Goal: Information Seeking & Learning: Learn about a topic

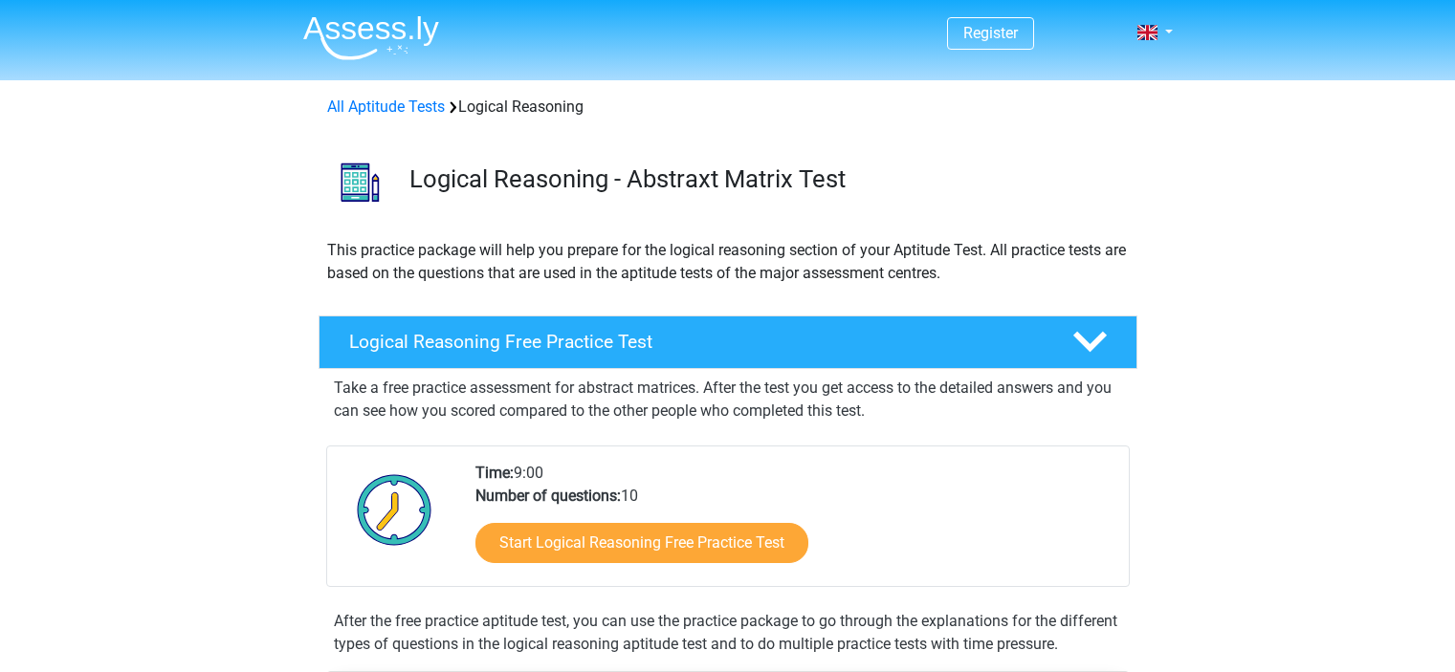
scroll to position [286, 0]
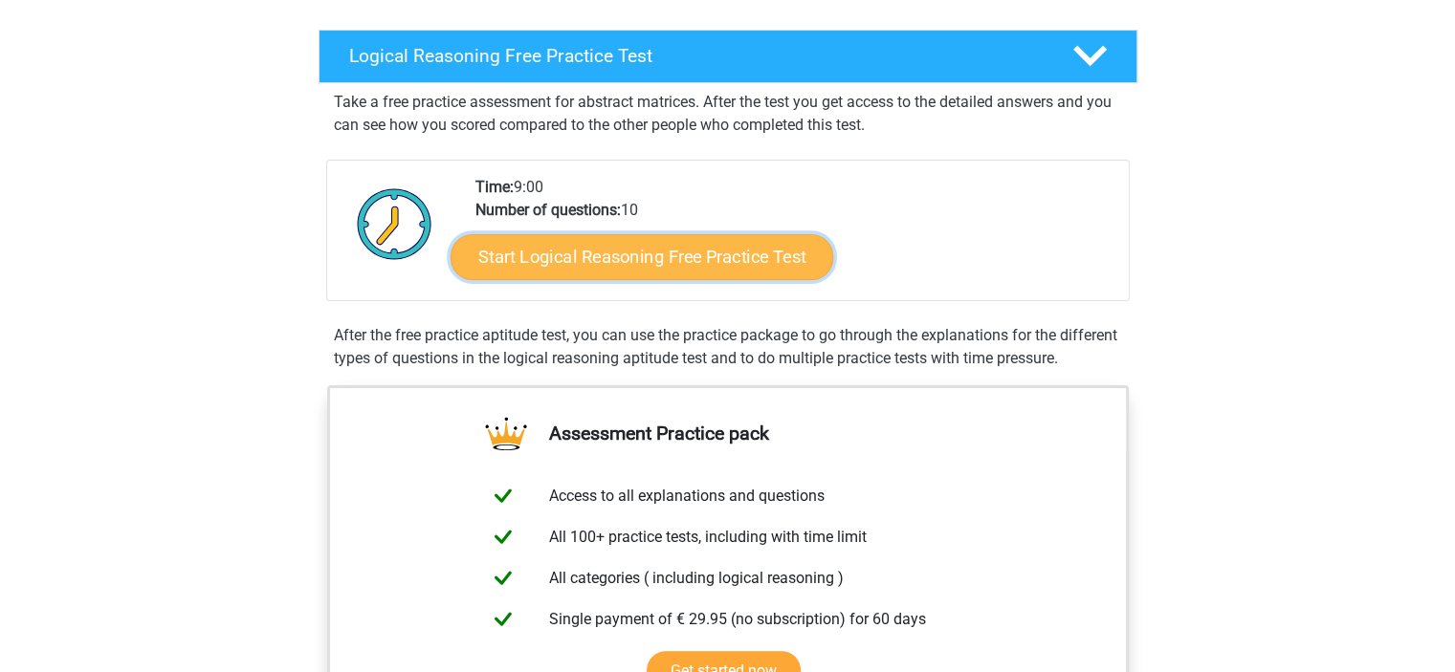
click at [738, 248] on link "Start Logical Reasoning Free Practice Test" at bounding box center [642, 256] width 383 height 46
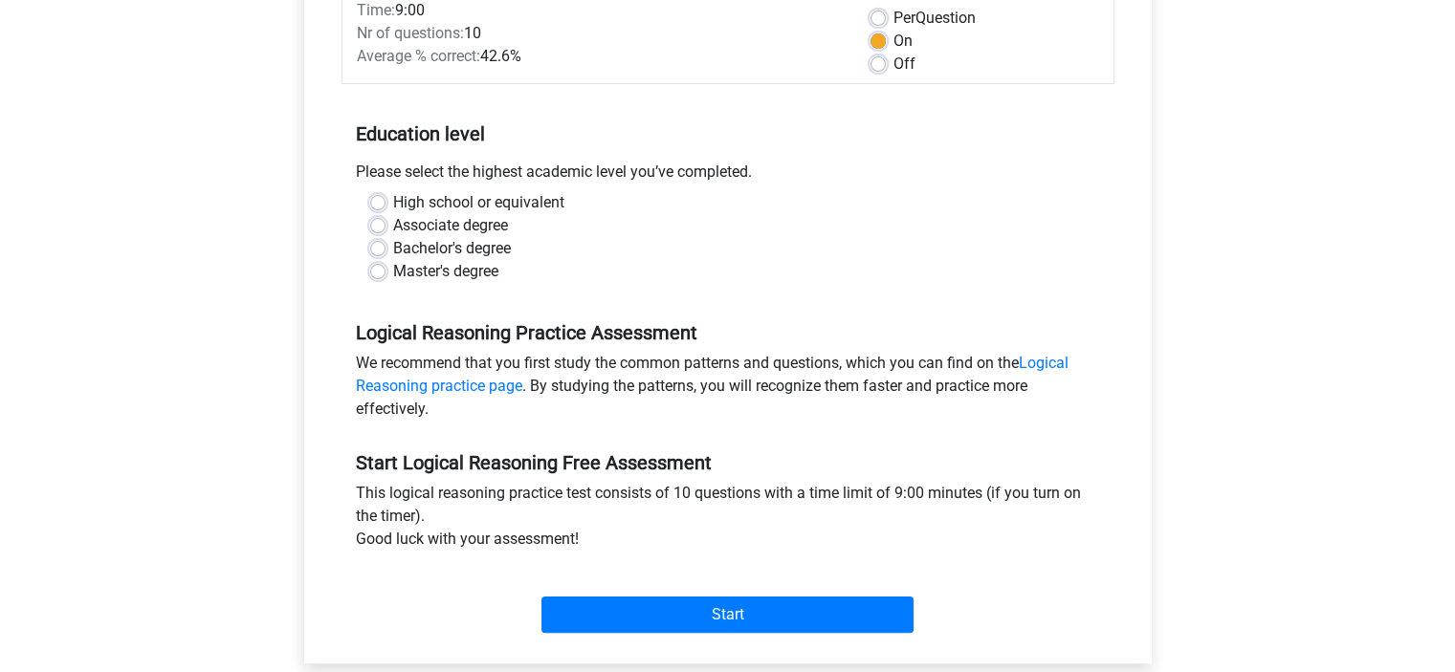
scroll to position [362, 0]
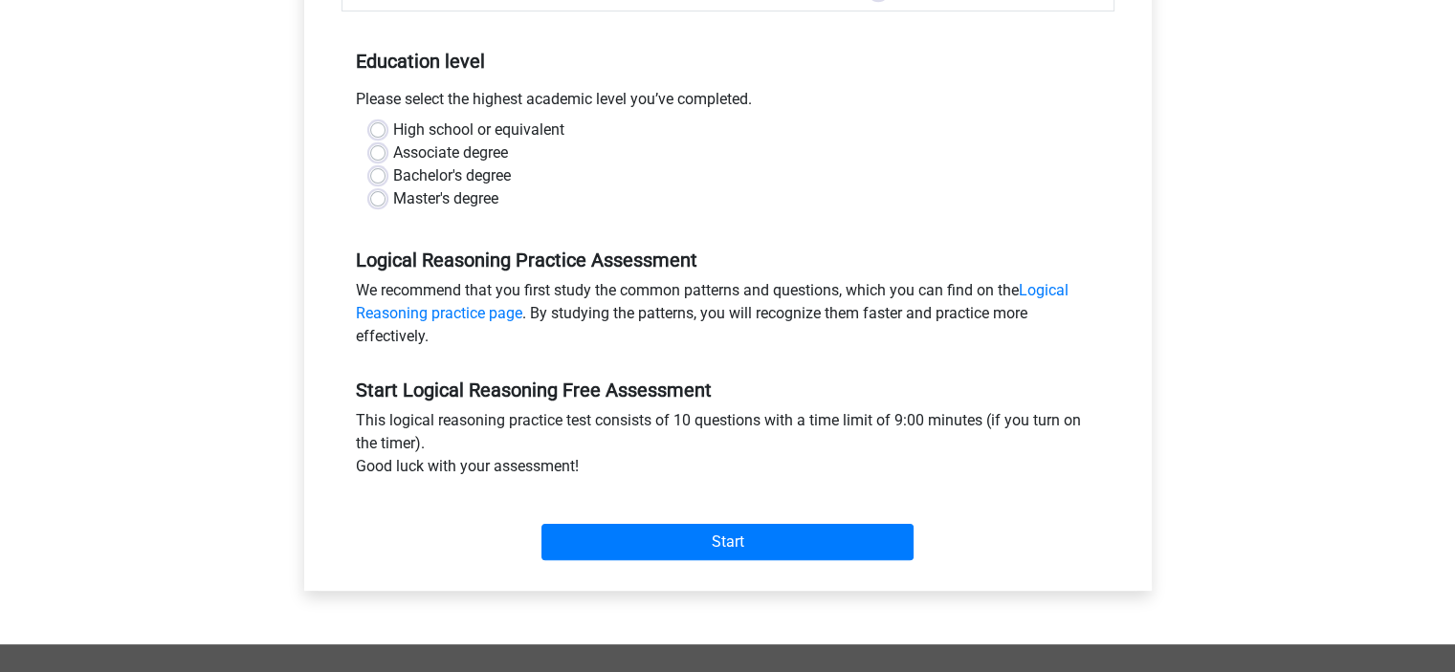
click at [393, 199] on label "Master's degree" at bounding box center [445, 198] width 105 height 23
click at [375, 199] on input "Master's degree" at bounding box center [377, 196] width 15 height 19
radio input "true"
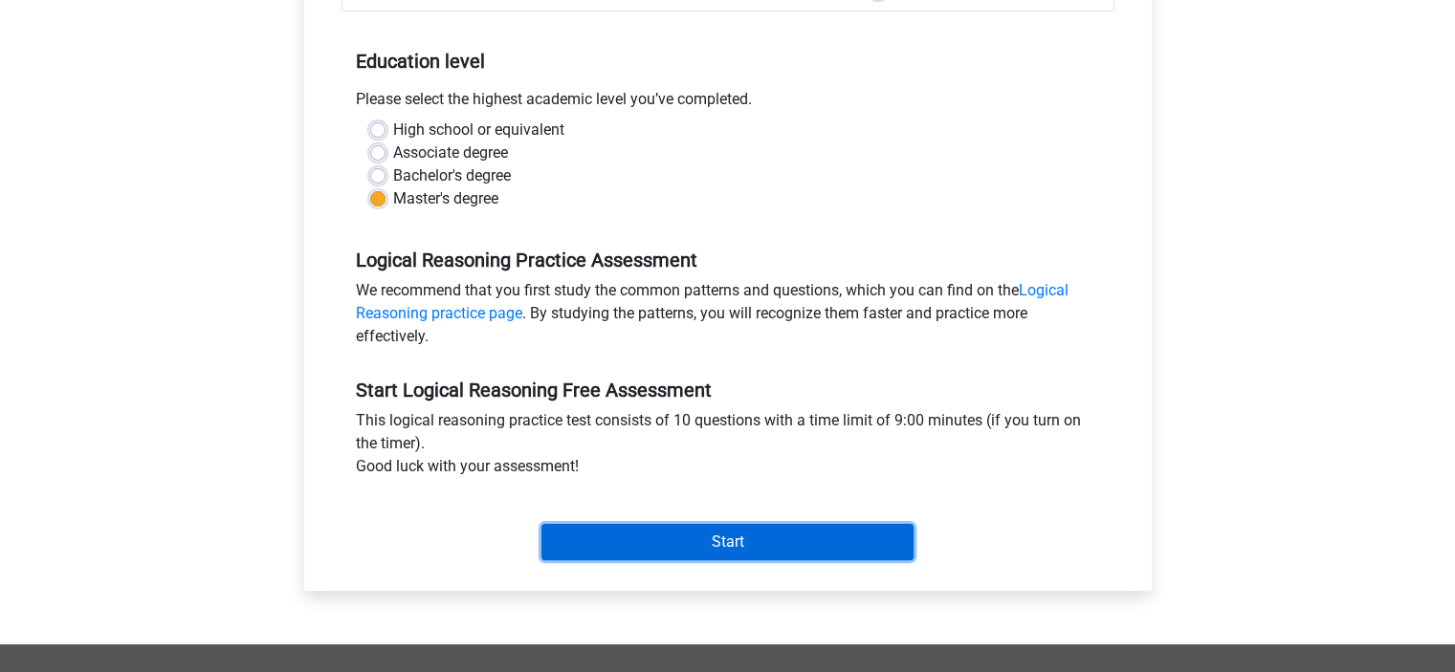
click at [711, 545] on input "Start" at bounding box center [727, 542] width 372 height 36
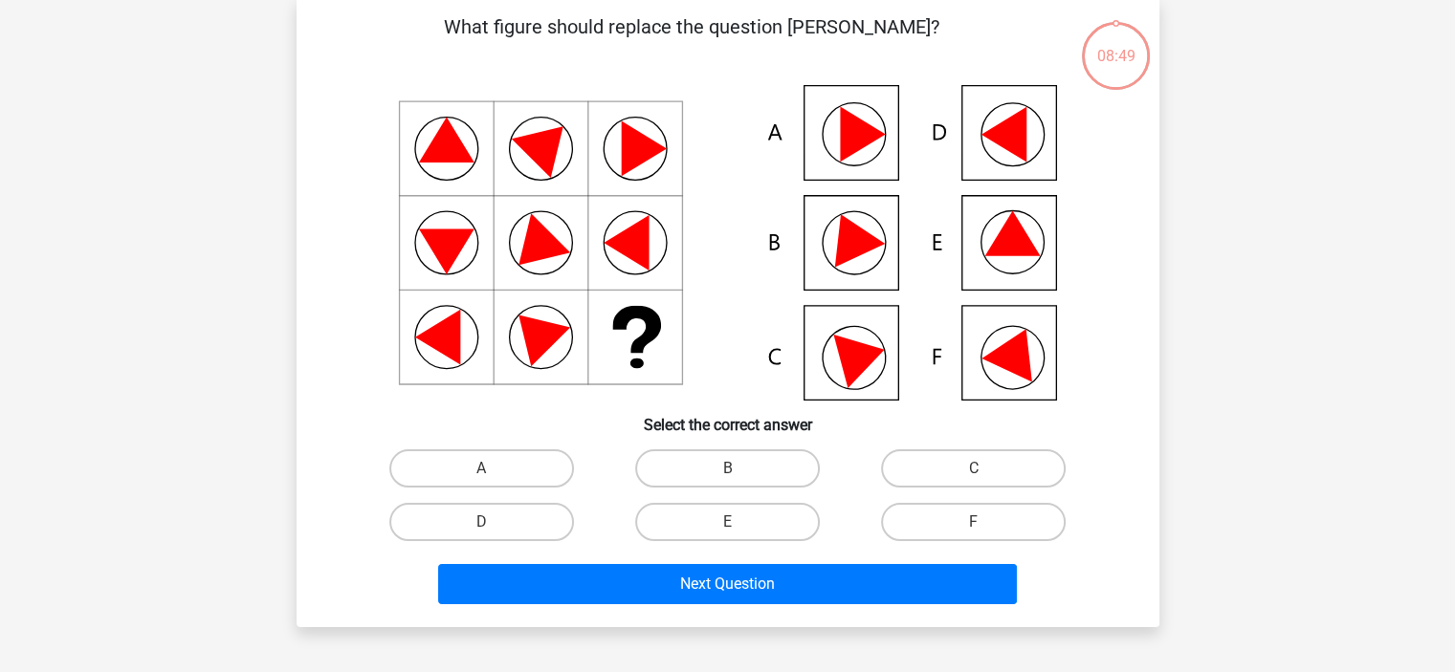
scroll to position [96, 0]
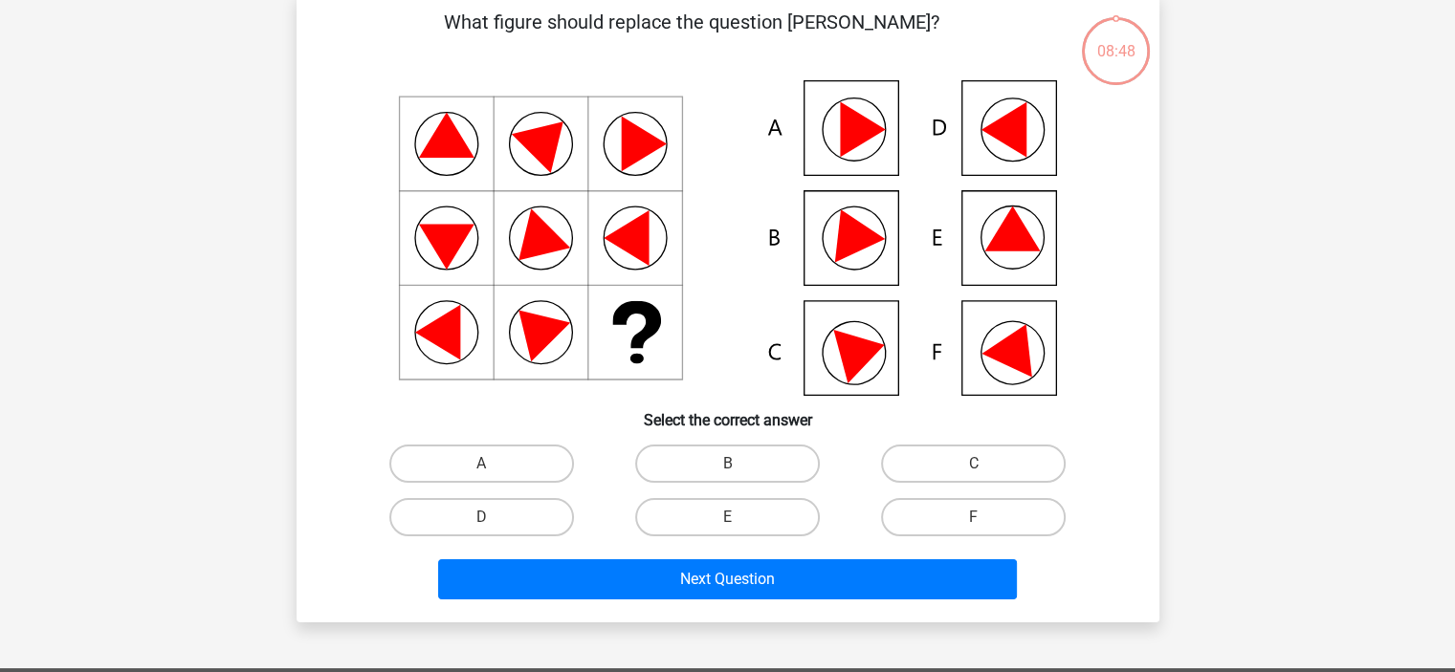
click at [735, 517] on input "E" at bounding box center [733, 523] width 12 height 12
radio input "true"
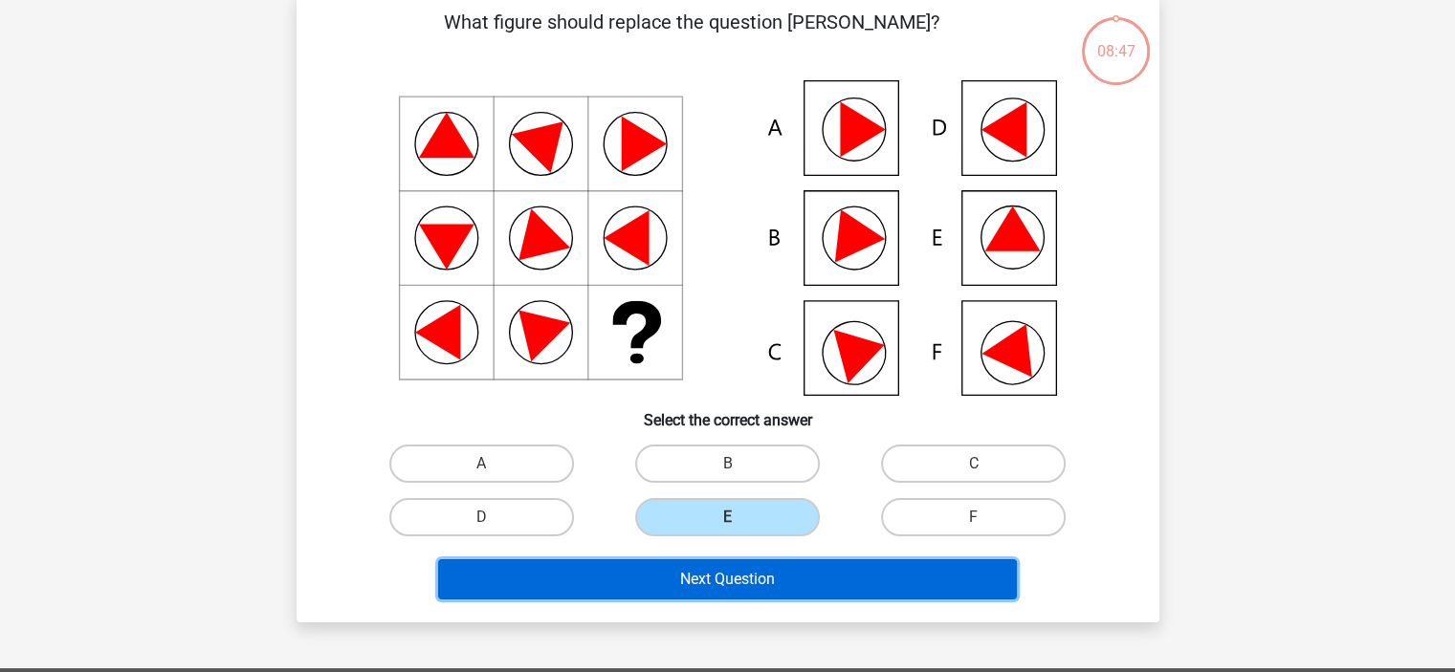
click at [795, 586] on button "Next Question" at bounding box center [727, 580] width 579 height 40
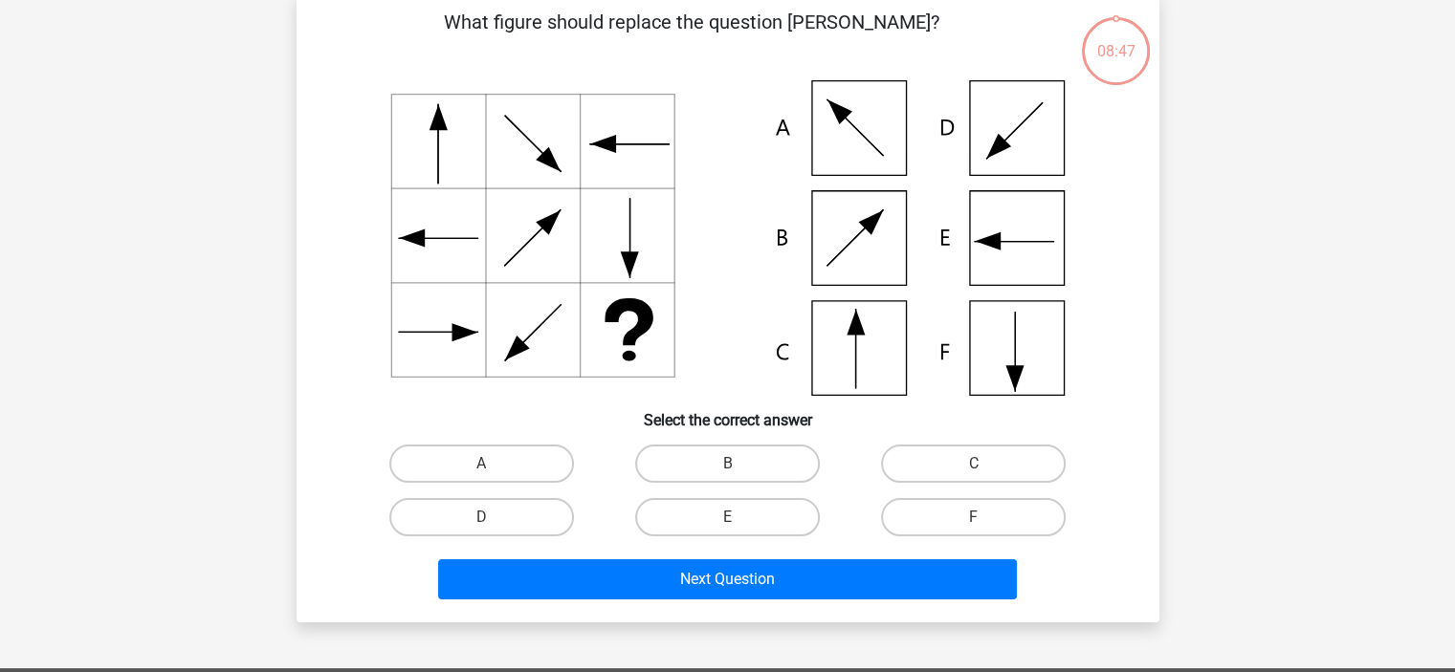
scroll to position [88, 0]
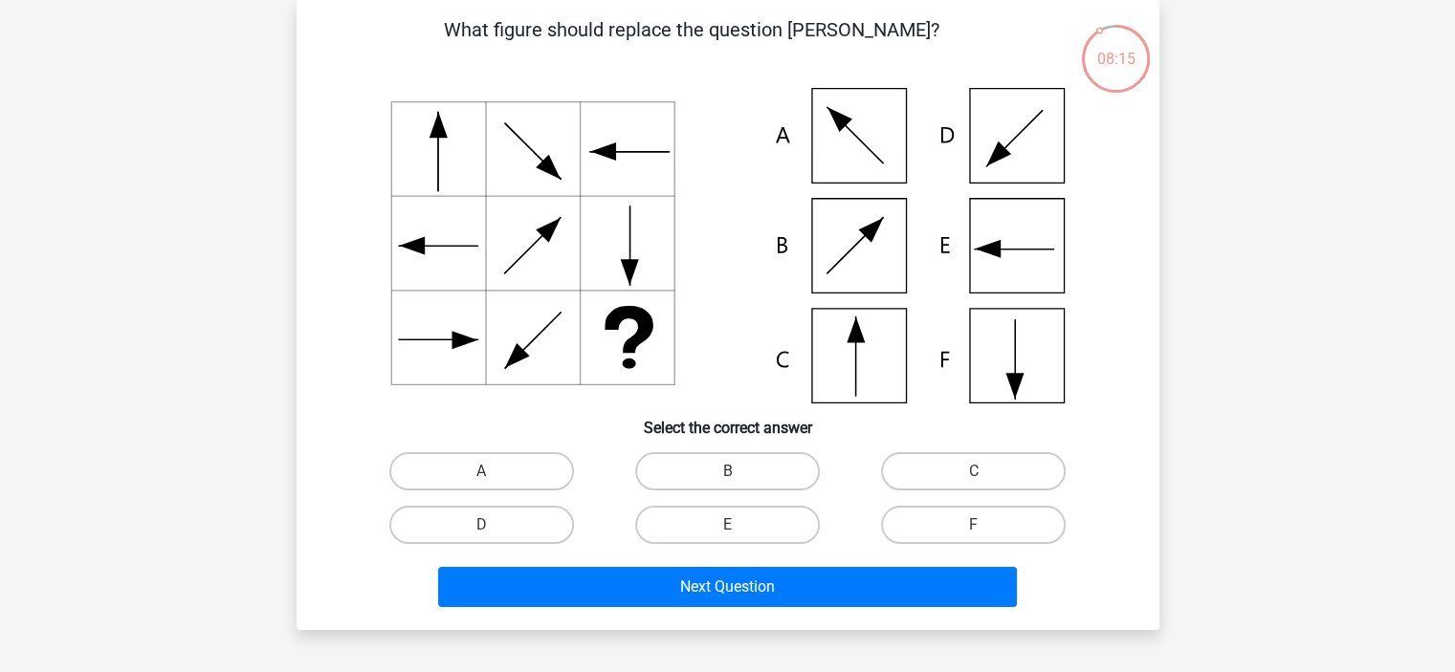
click at [849, 259] on icon at bounding box center [727, 246] width 771 height 316
click at [721, 467] on label "B" at bounding box center [727, 471] width 185 height 38
click at [727, 472] on input "B" at bounding box center [733, 478] width 12 height 12
radio input "true"
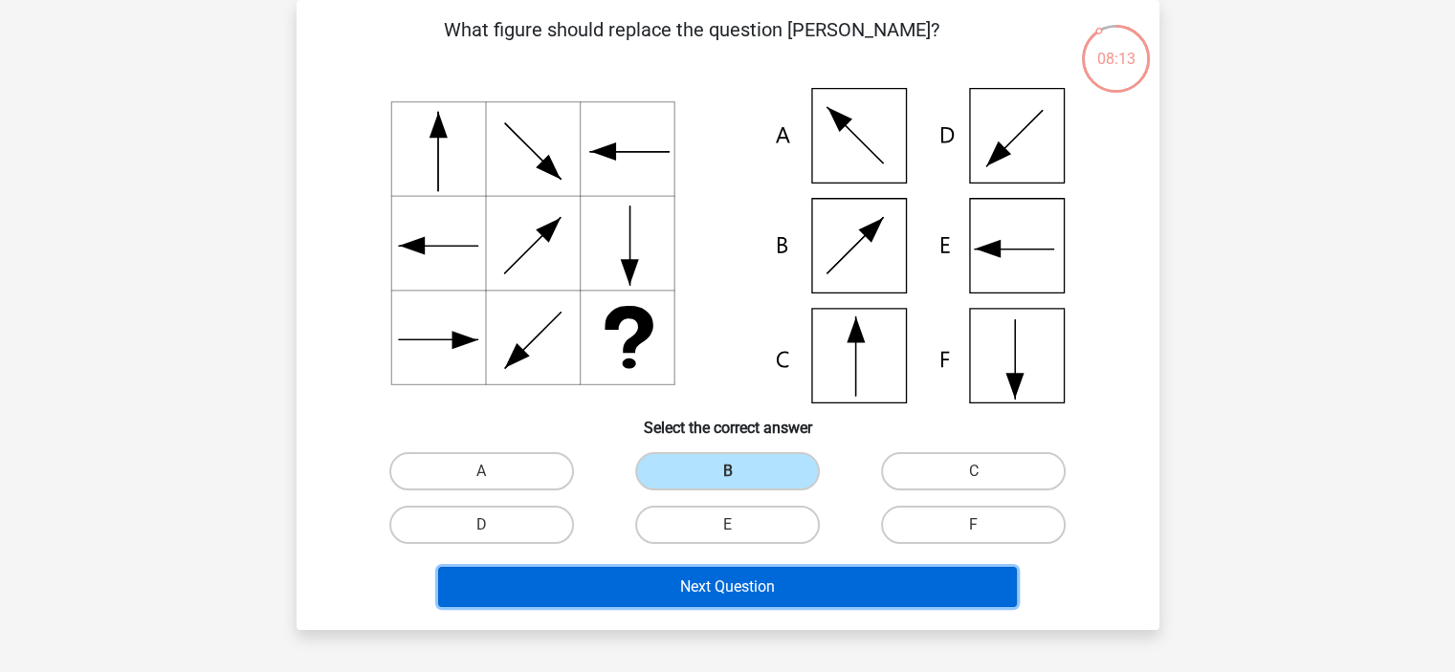
click at [761, 569] on button "Next Question" at bounding box center [727, 587] width 579 height 40
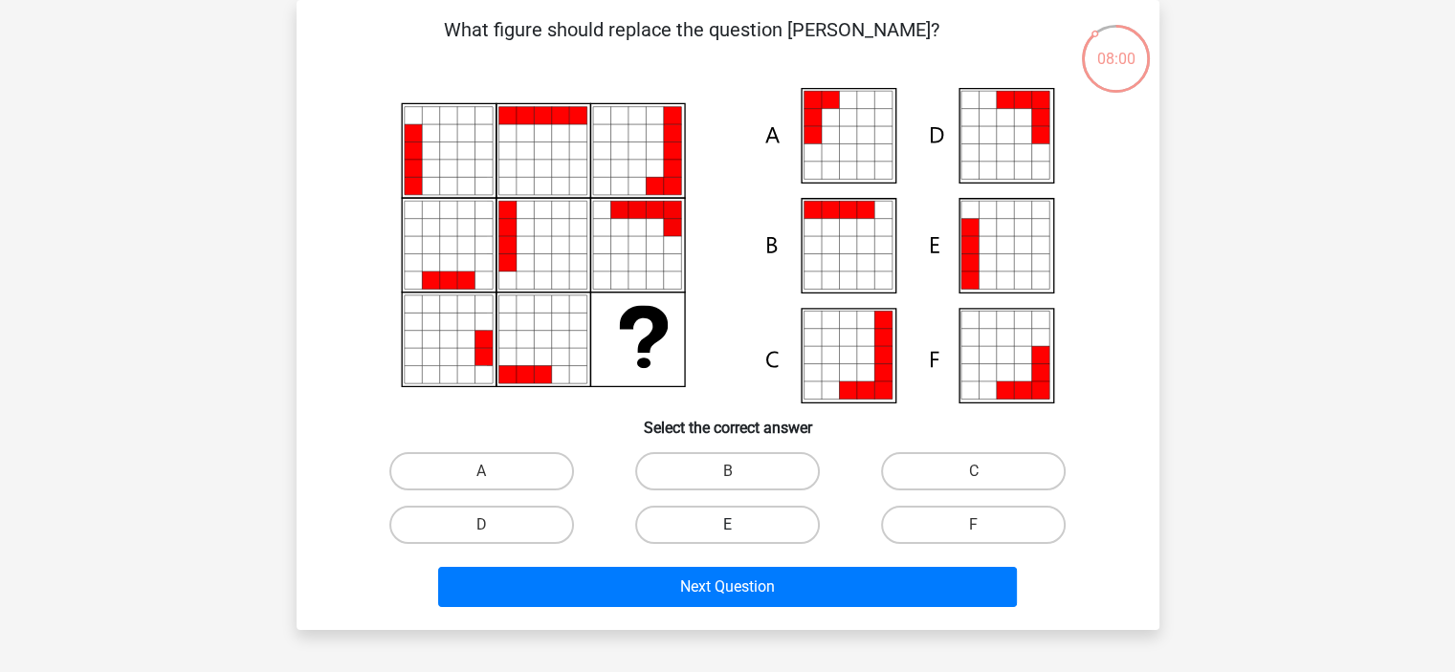
click at [761, 508] on label "E" at bounding box center [727, 525] width 185 height 38
click at [739, 525] on input "E" at bounding box center [733, 531] width 12 height 12
radio input "true"
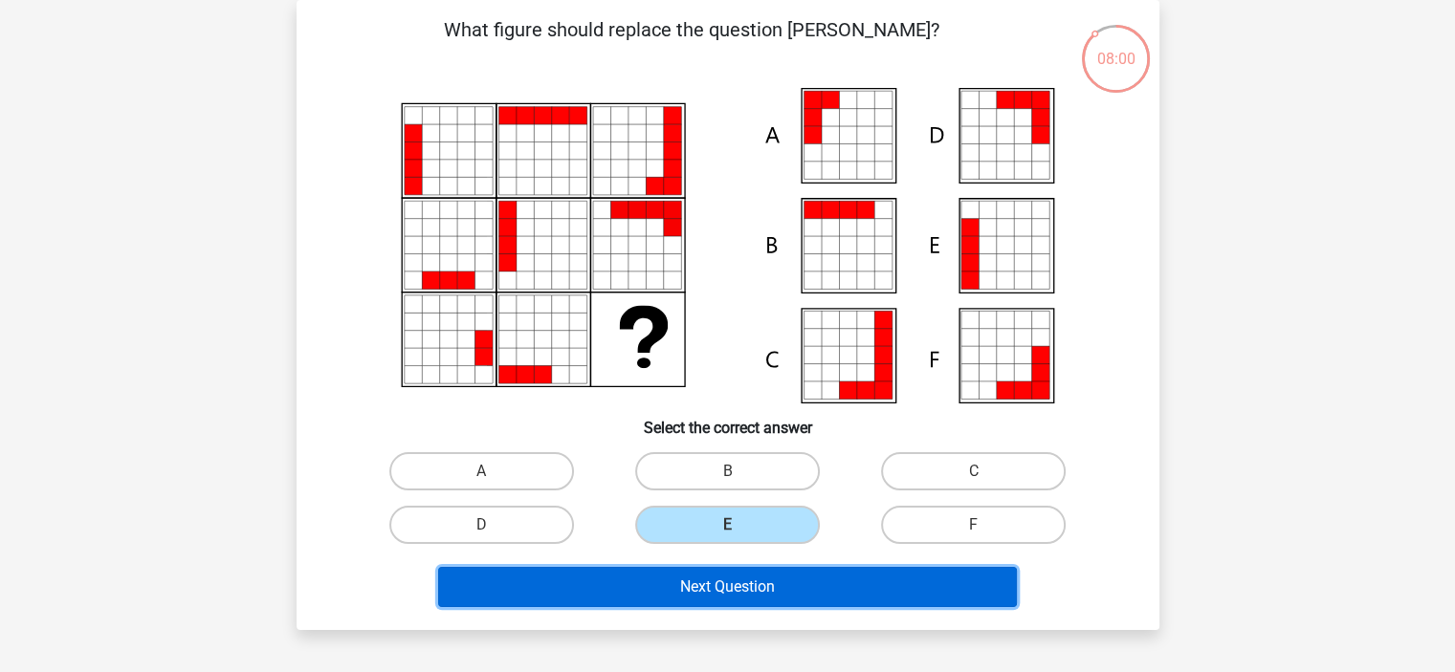
click at [849, 582] on button "Next Question" at bounding box center [727, 587] width 579 height 40
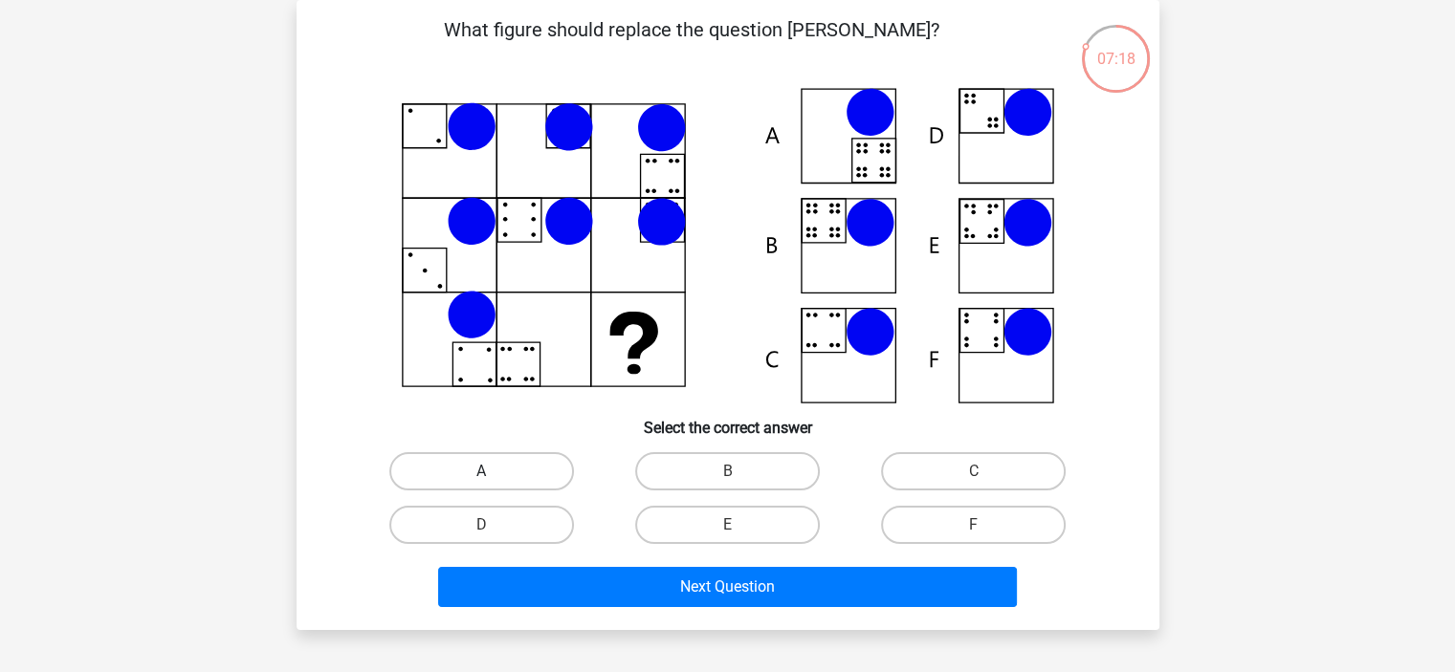
click at [507, 473] on label "A" at bounding box center [481, 471] width 185 height 38
click at [494, 473] on input "A" at bounding box center [487, 478] width 12 height 12
radio input "true"
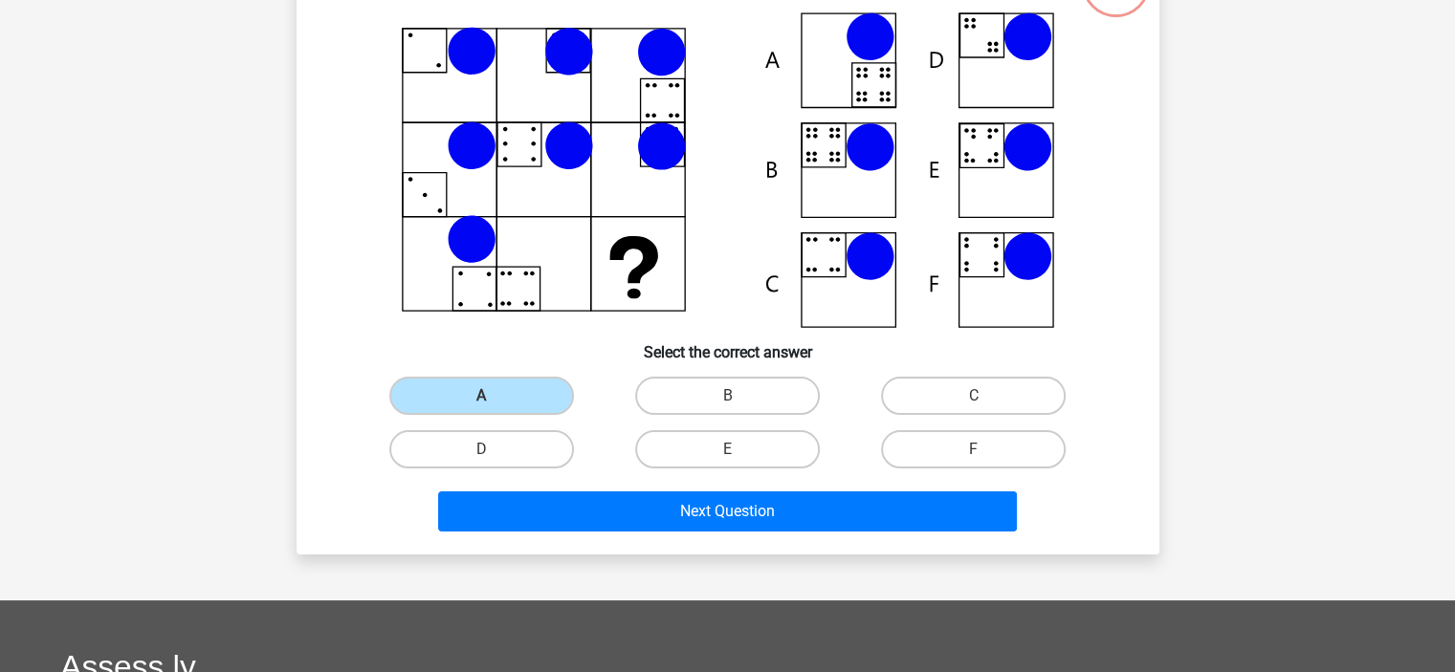
scroll to position [83, 0]
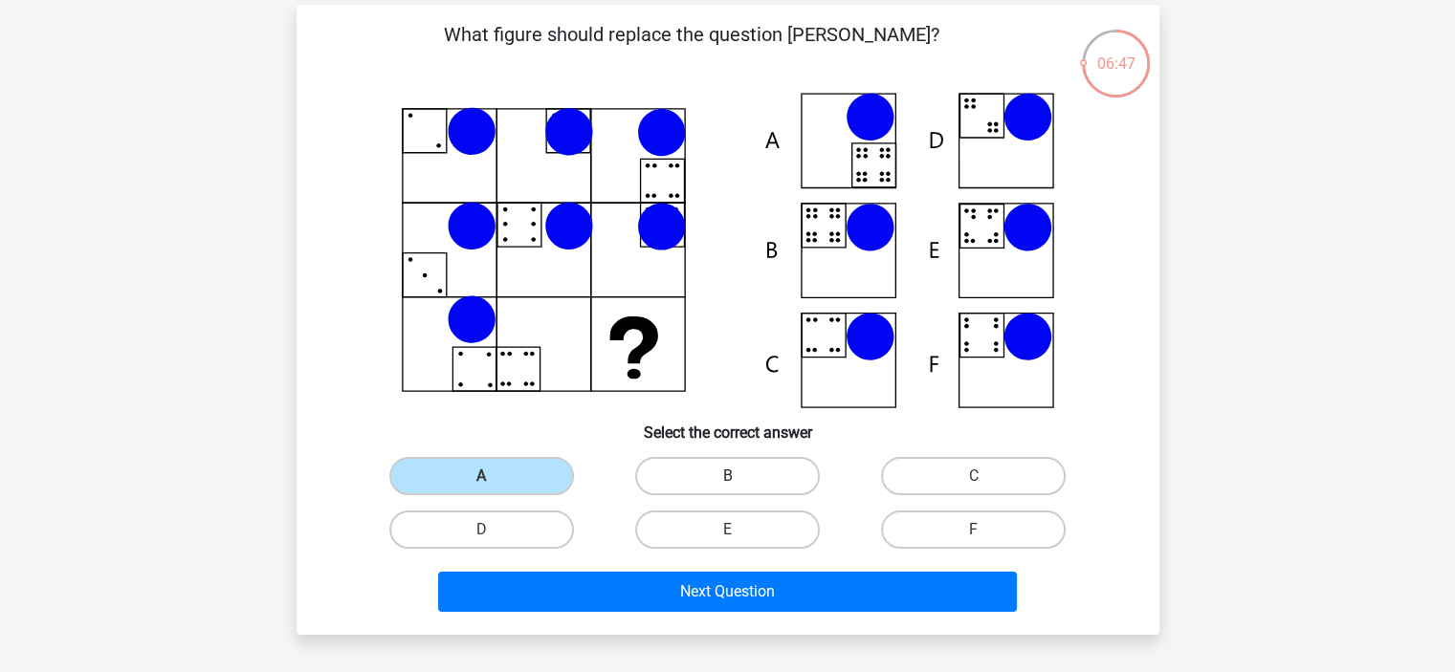
click at [728, 466] on label "B" at bounding box center [727, 476] width 185 height 38
click at [728, 476] on input "B" at bounding box center [733, 482] width 12 height 12
radio input "true"
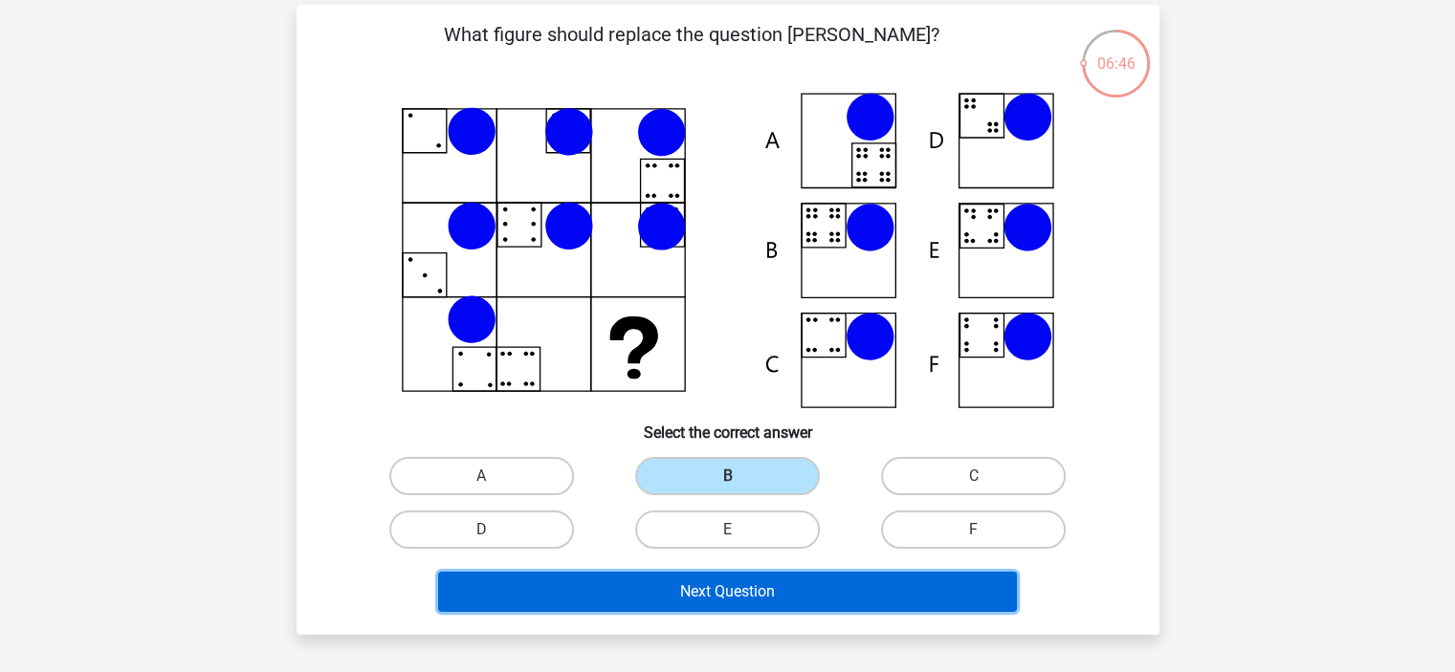
click at [746, 592] on button "Next Question" at bounding box center [727, 592] width 579 height 40
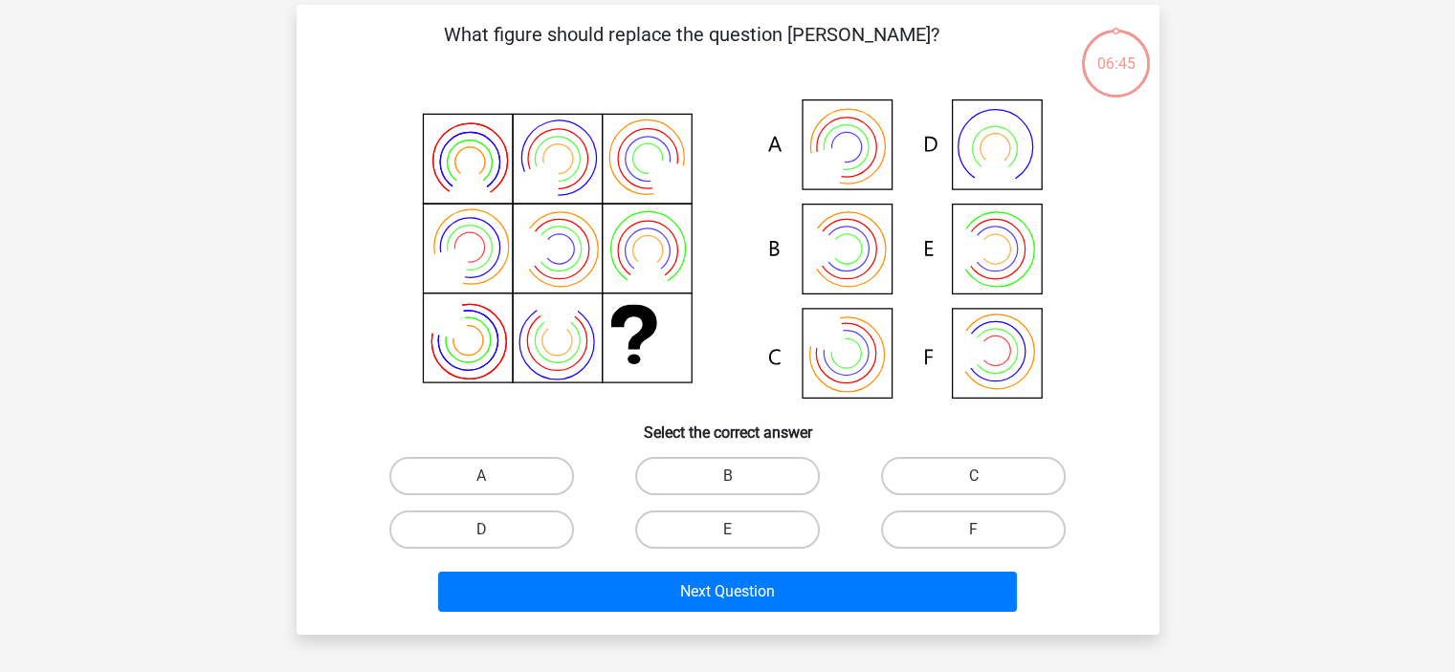
scroll to position [88, 0]
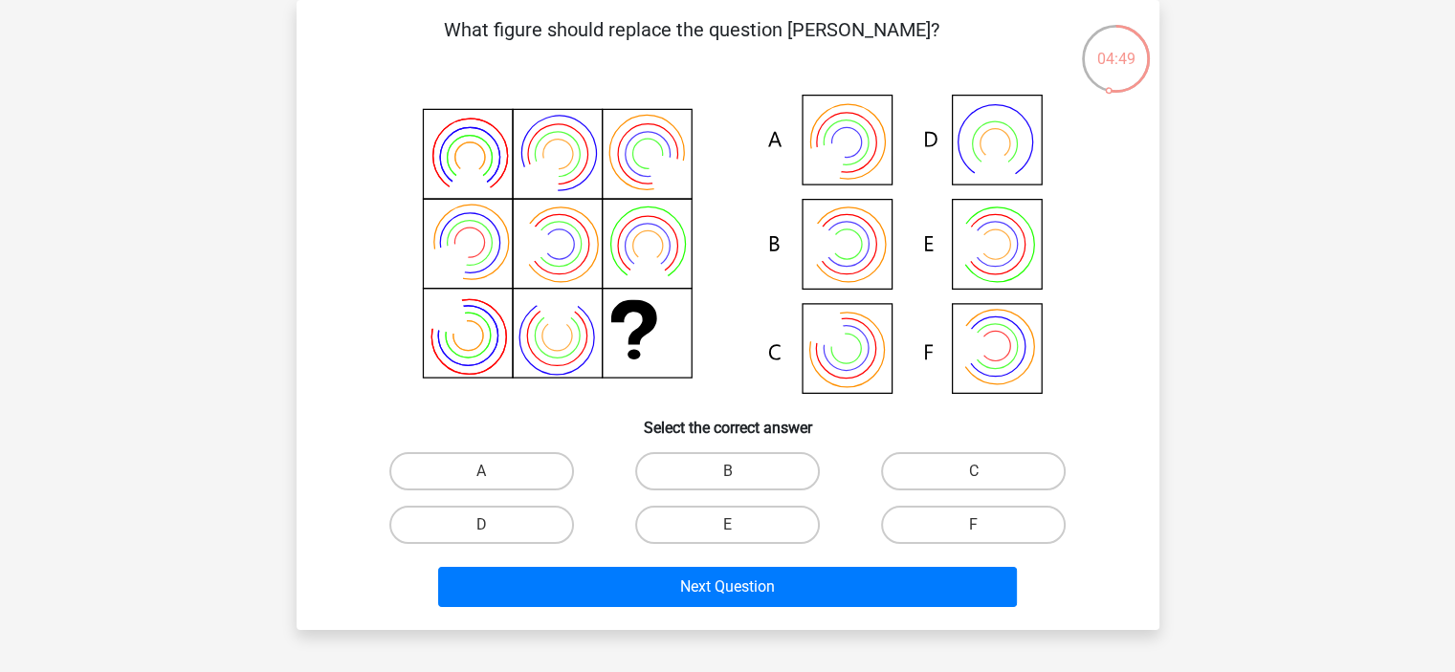
click at [727, 473] on input "B" at bounding box center [733, 478] width 12 height 12
radio input "true"
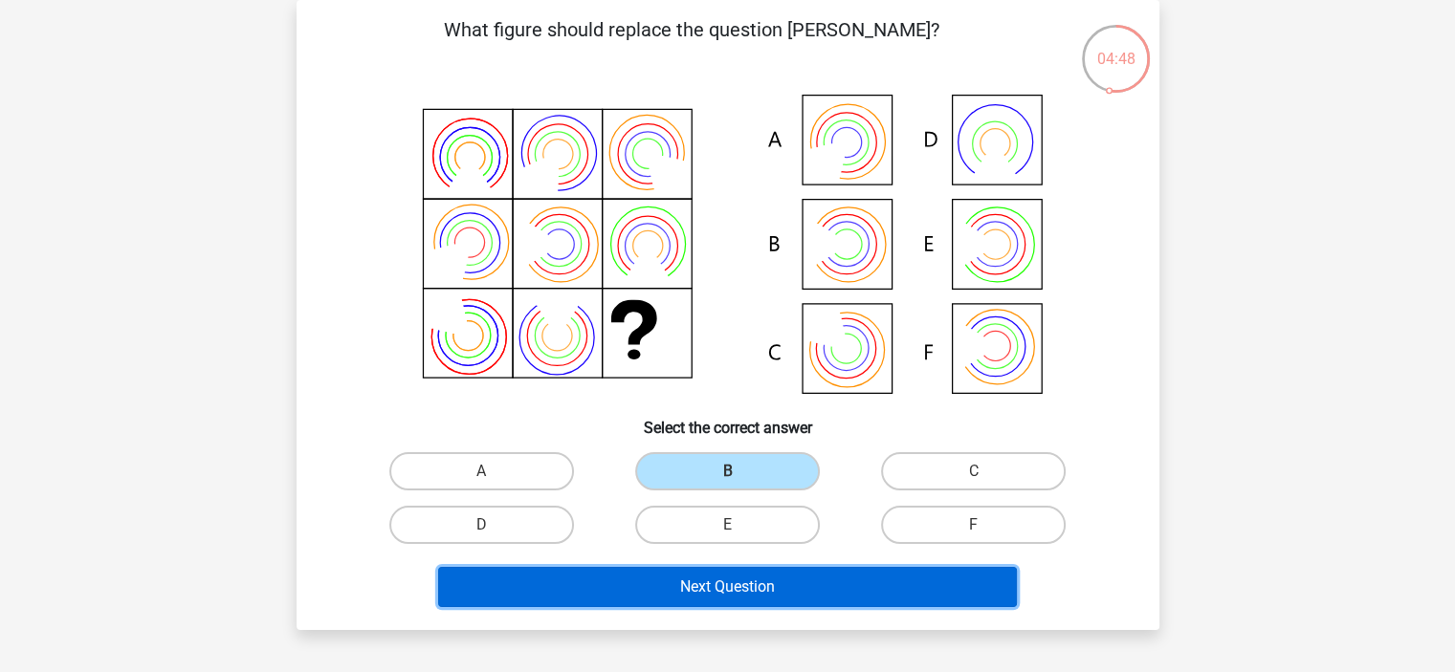
click at [781, 592] on button "Next Question" at bounding box center [727, 587] width 579 height 40
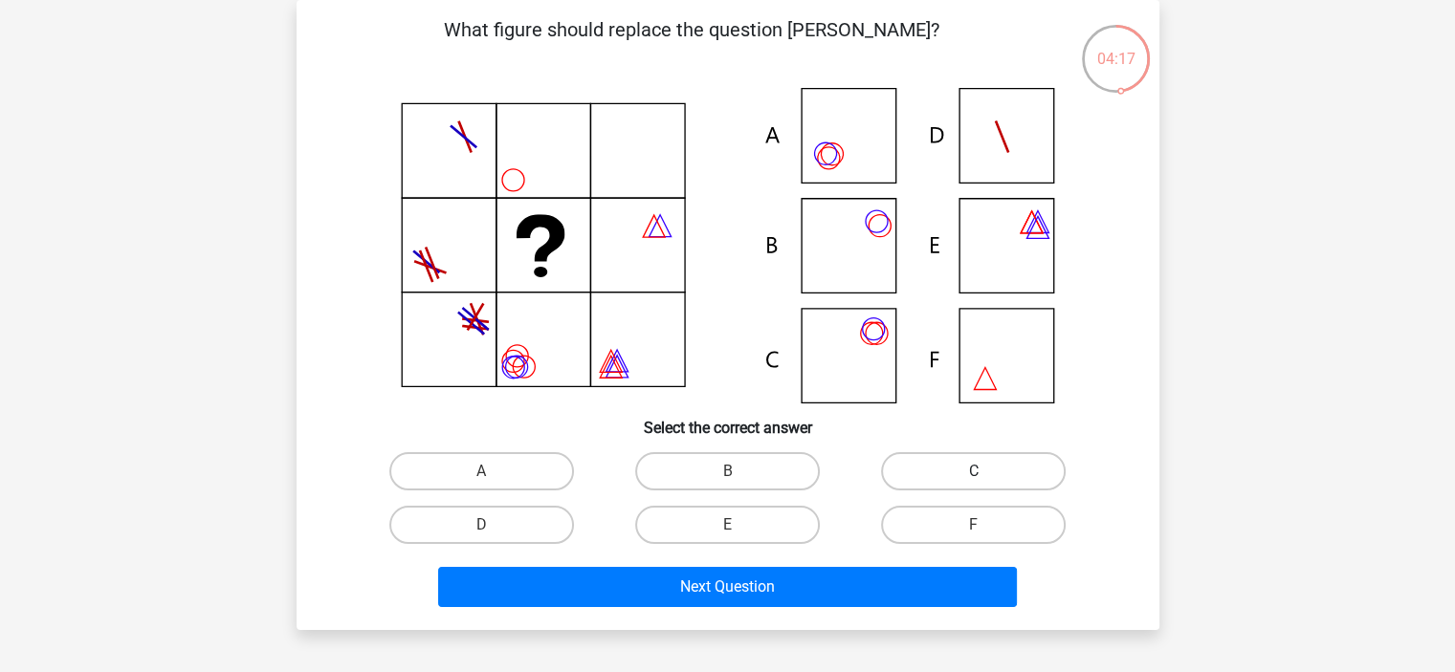
click at [947, 474] on label "C" at bounding box center [973, 471] width 185 height 38
click at [974, 474] on input "C" at bounding box center [980, 478] width 12 height 12
radio input "true"
click at [852, 560] on div "Next Question" at bounding box center [728, 583] width 802 height 63
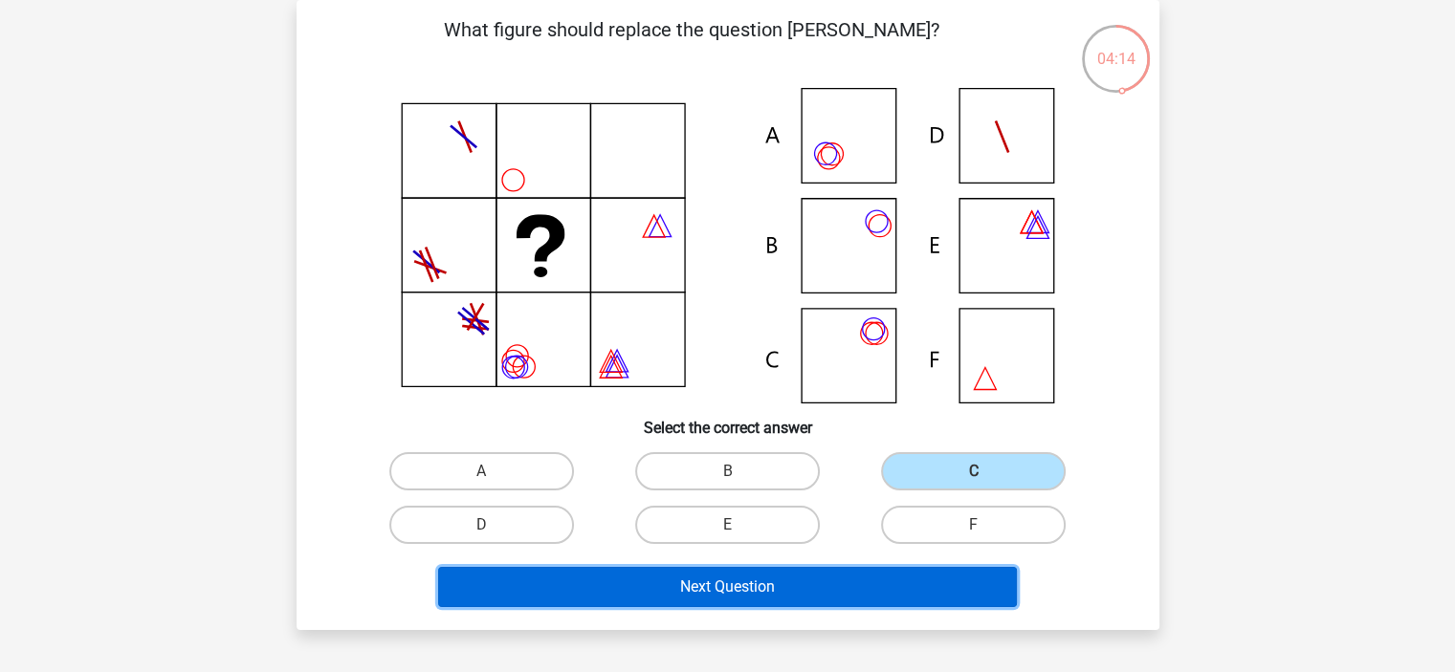
click at [759, 585] on button "Next Question" at bounding box center [727, 587] width 579 height 40
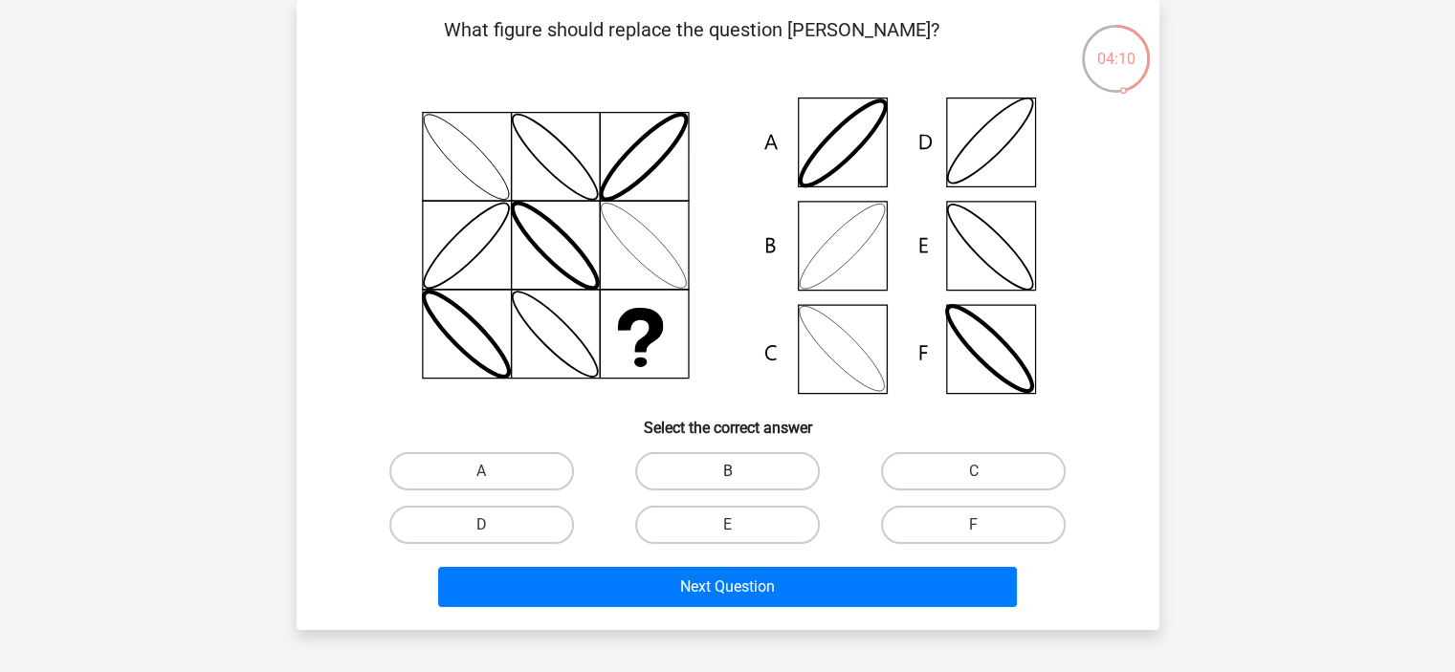
click at [700, 477] on label "B" at bounding box center [727, 471] width 185 height 38
click at [727, 477] on input "B" at bounding box center [733, 478] width 12 height 12
radio input "true"
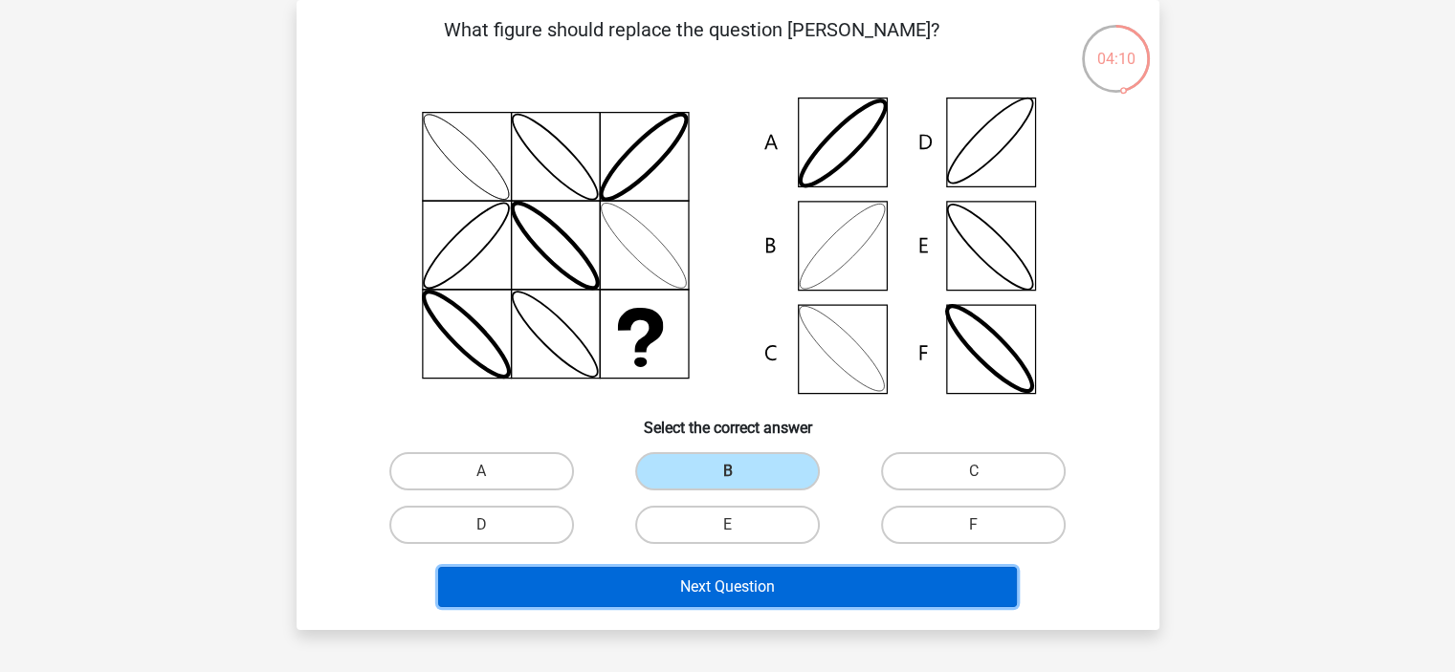
click at [760, 579] on button "Next Question" at bounding box center [727, 587] width 579 height 40
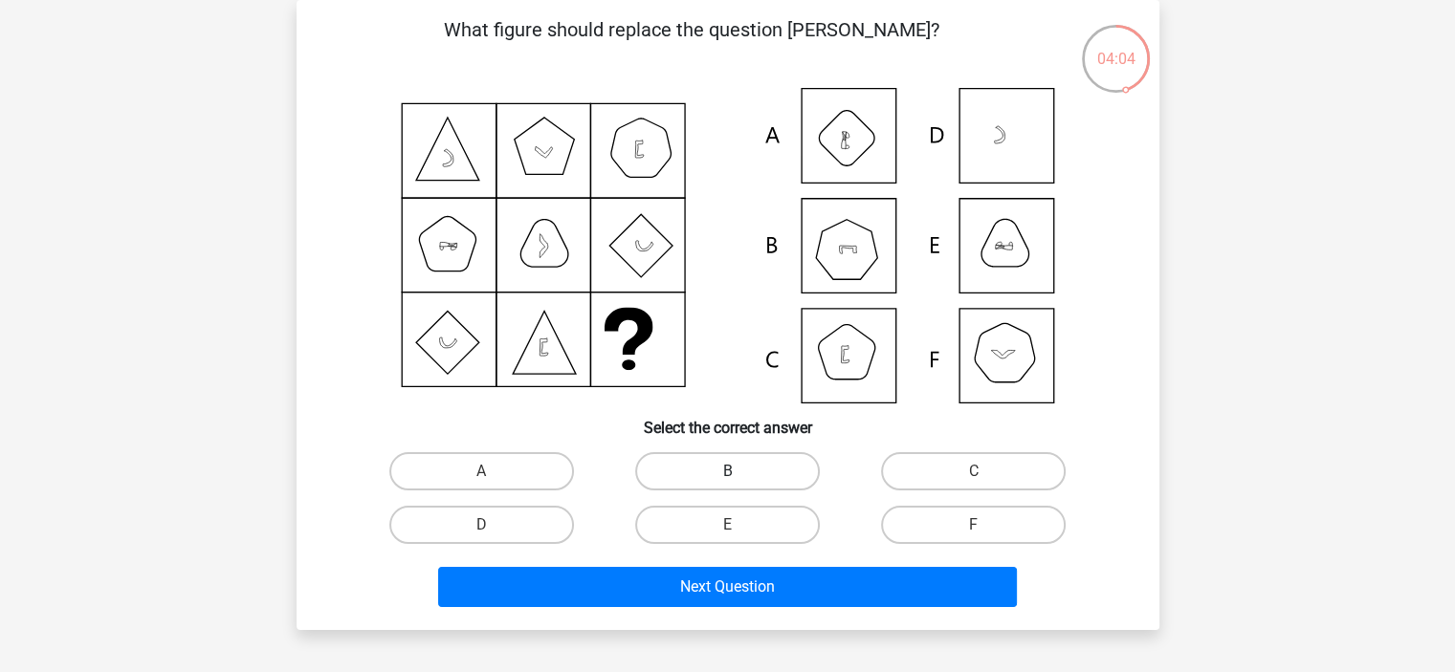
click at [743, 459] on label "B" at bounding box center [727, 471] width 185 height 38
click at [739, 472] on input "B" at bounding box center [733, 478] width 12 height 12
radio input "true"
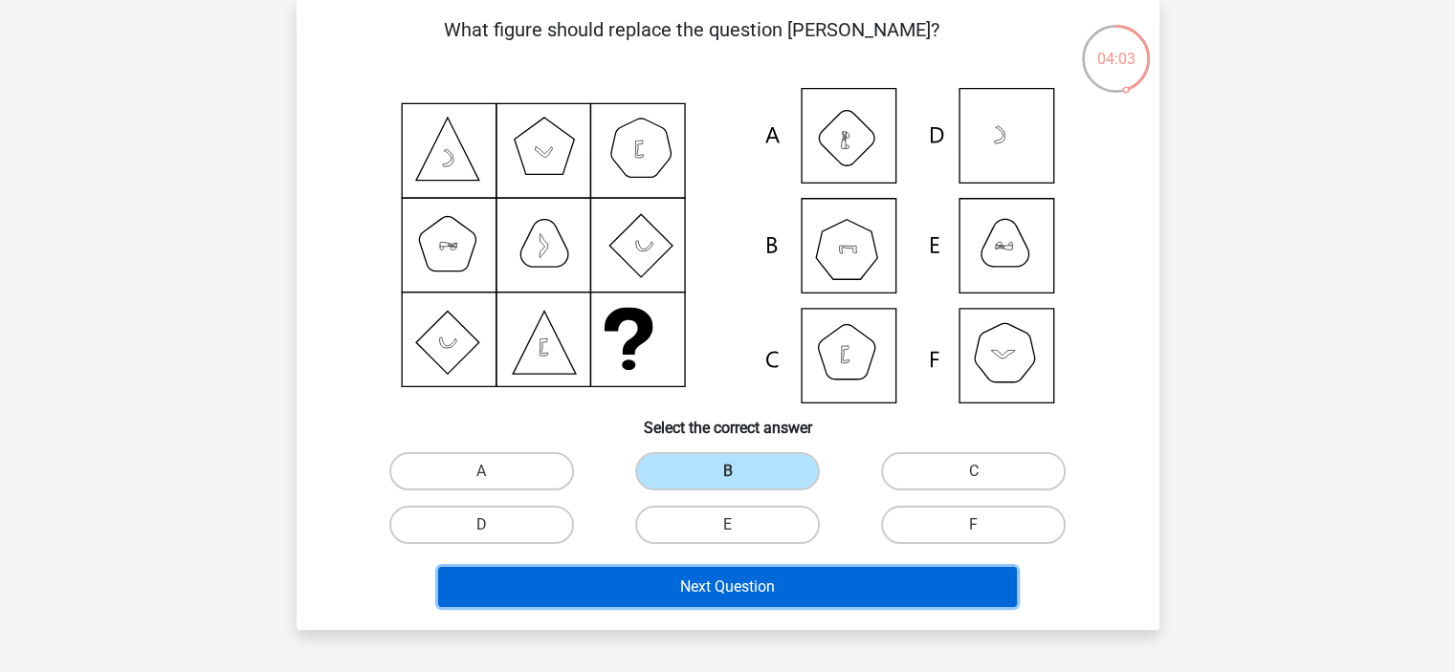
click at [765, 592] on button "Next Question" at bounding box center [727, 587] width 579 height 40
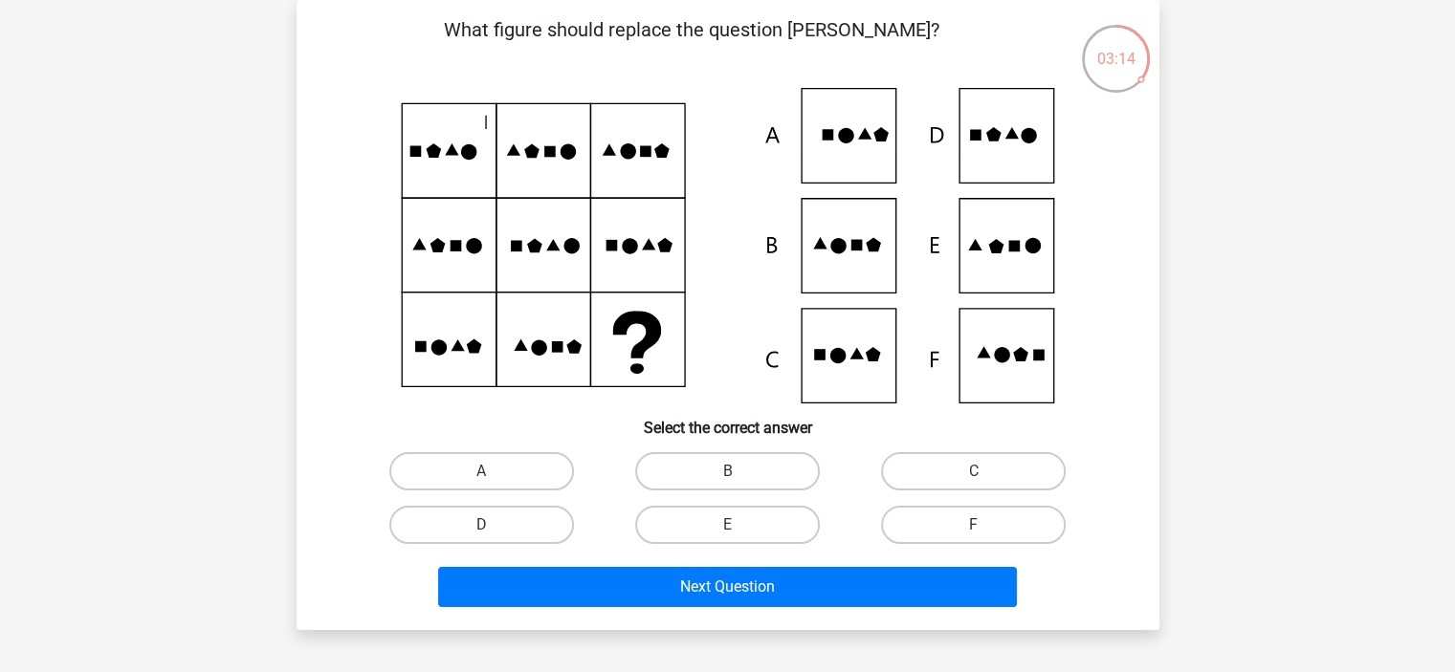
click at [738, 528] on input "E" at bounding box center [733, 531] width 12 height 12
radio input "true"
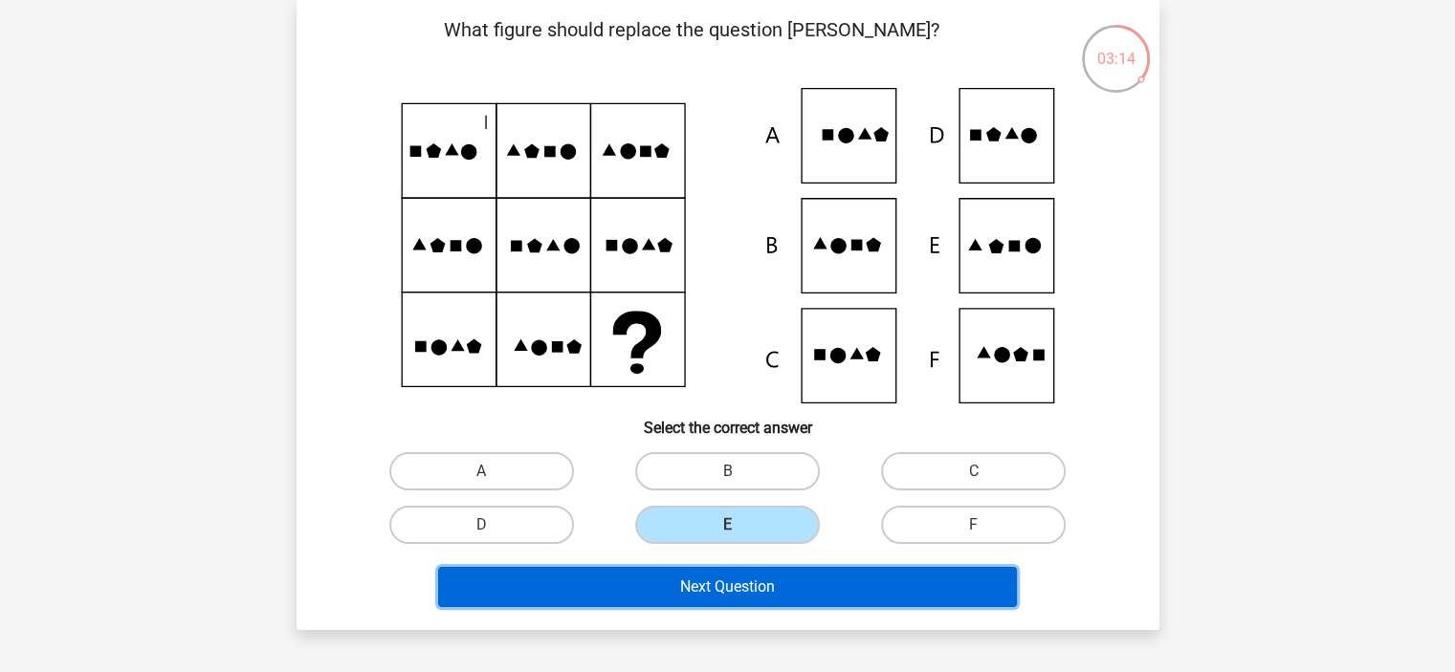
click at [800, 573] on button "Next Question" at bounding box center [727, 587] width 579 height 40
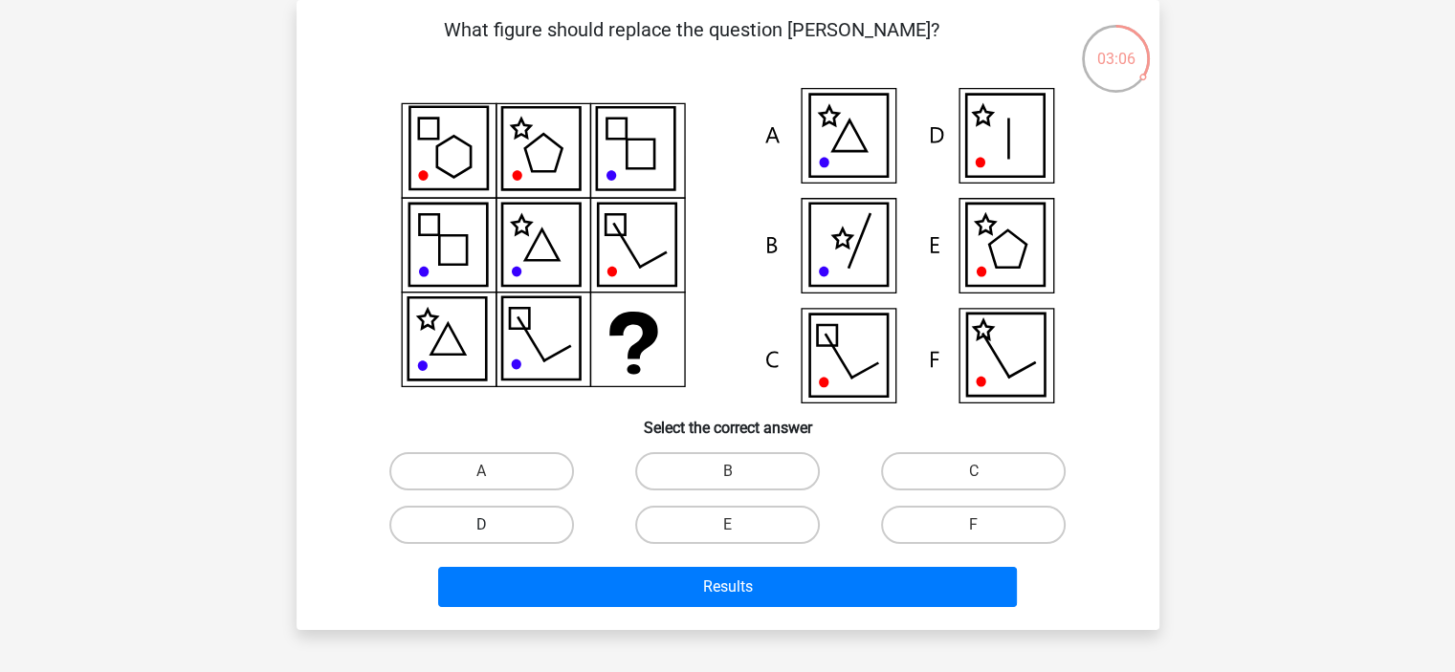
click at [503, 529] on label "D" at bounding box center [481, 525] width 185 height 38
click at [494, 529] on input "D" at bounding box center [487, 531] width 12 height 12
radio input "true"
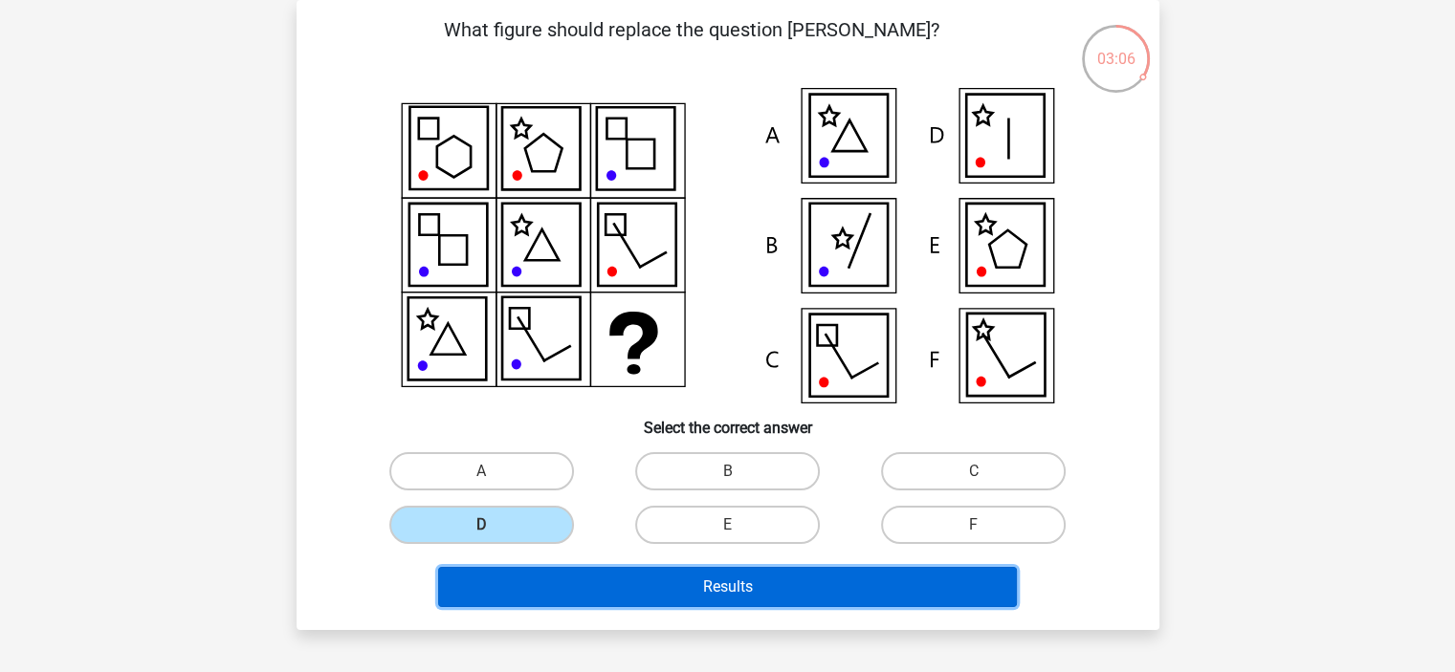
click at [738, 593] on button "Results" at bounding box center [727, 587] width 579 height 40
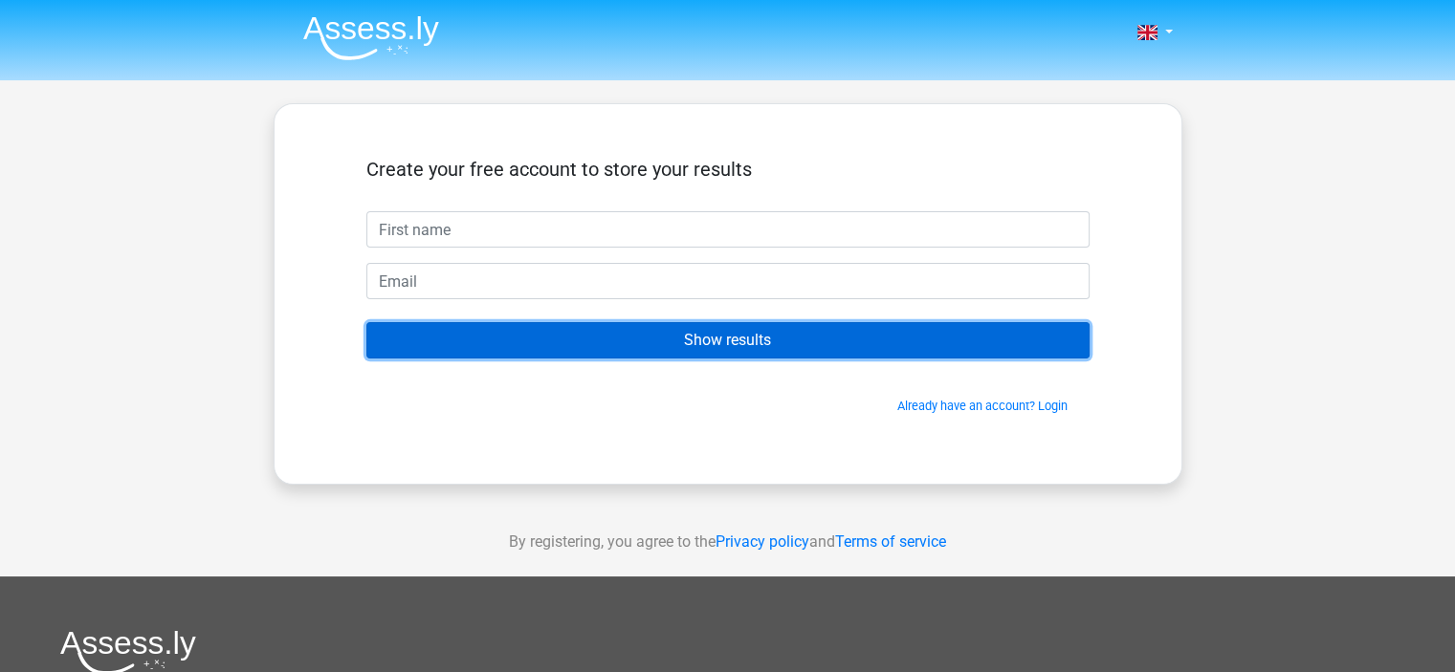
click at [859, 346] on input "Show results" at bounding box center [727, 340] width 723 height 36
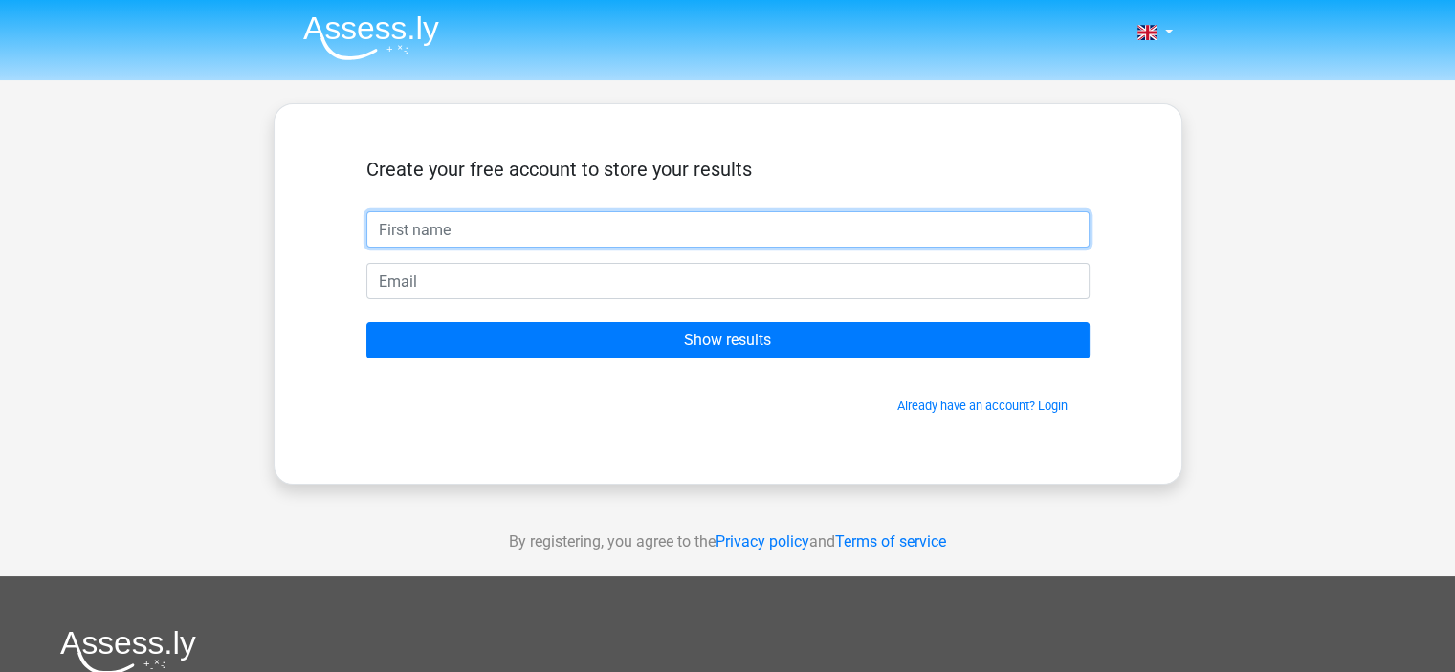
click at [616, 228] on input "text" at bounding box center [727, 229] width 723 height 36
type input "Cleon"
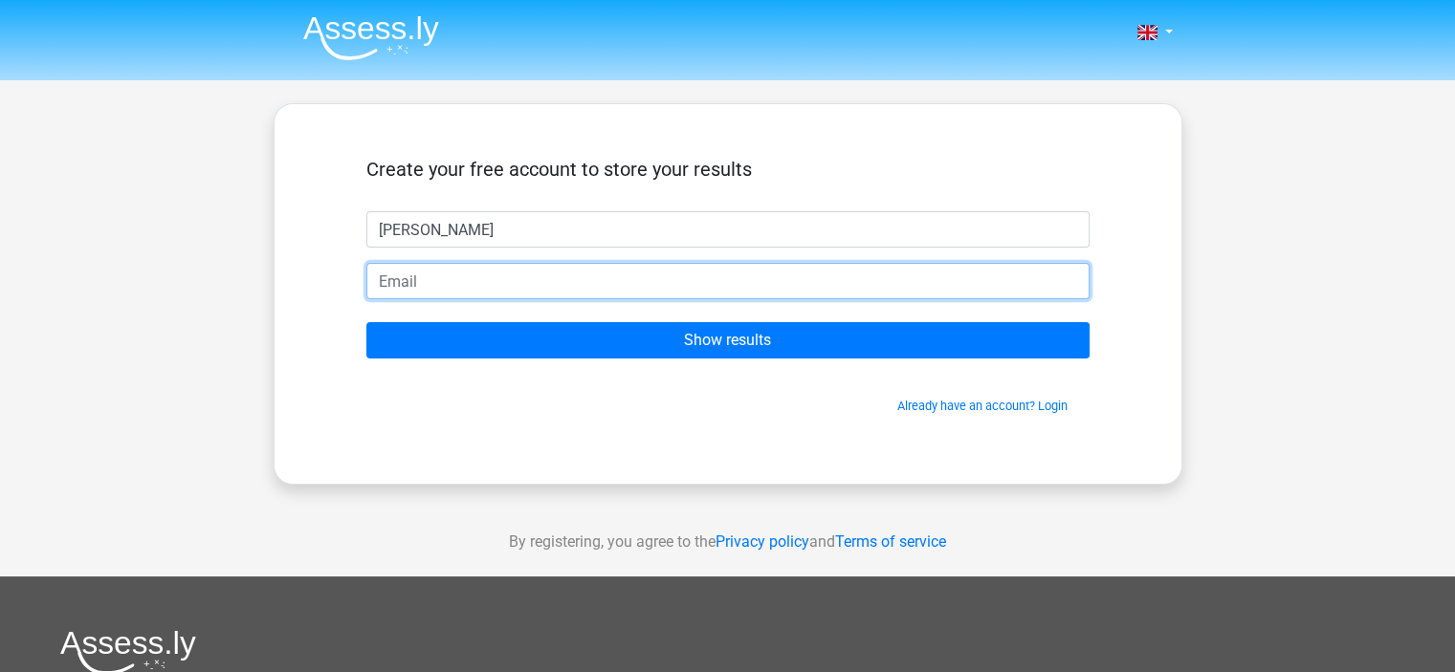
click at [566, 282] on input "email" at bounding box center [727, 281] width 723 height 36
type input "c_leondoest@hotmail.com"
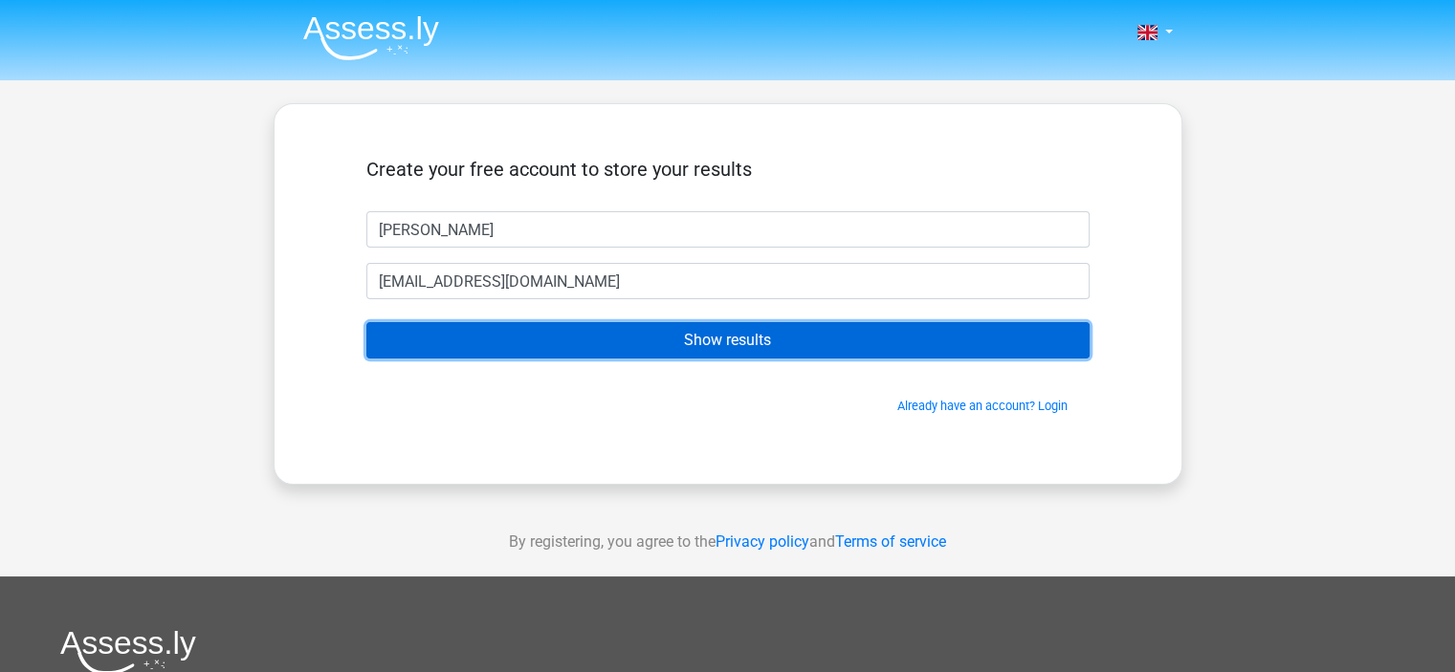
click at [676, 345] on input "Show results" at bounding box center [727, 340] width 723 height 36
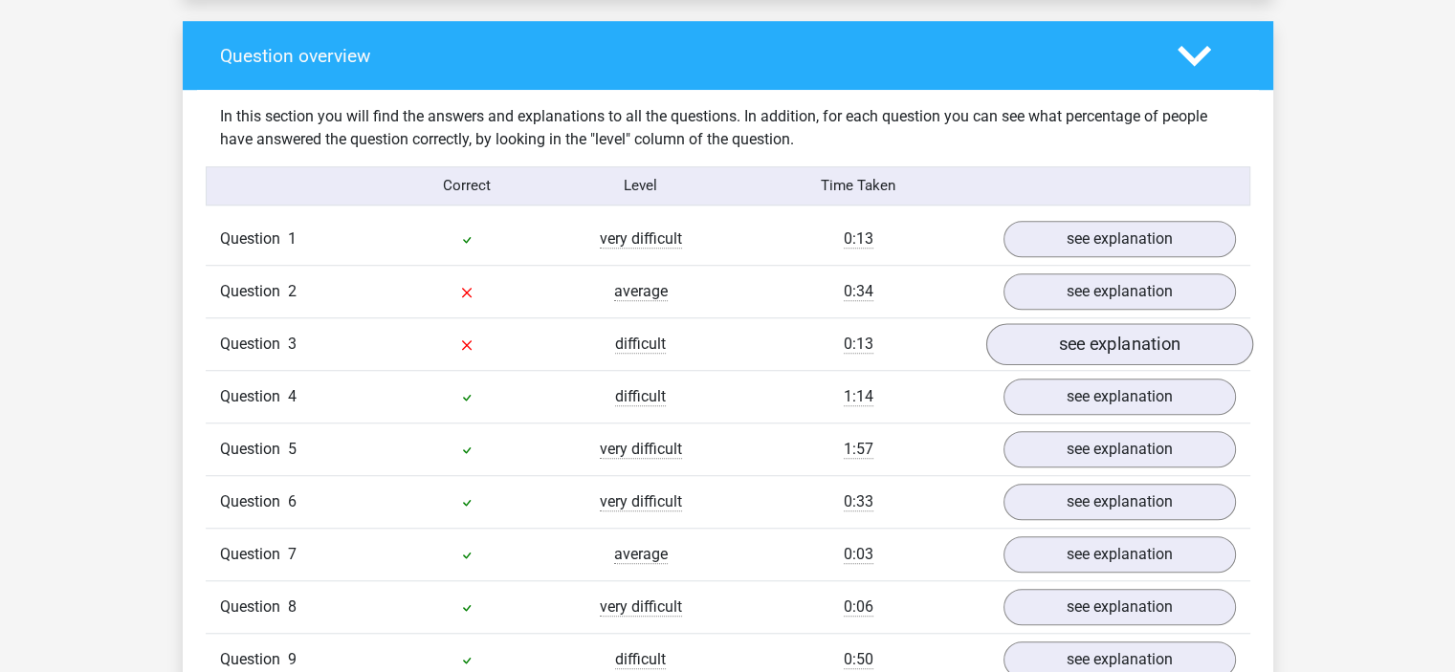
scroll to position [1397, 0]
click at [1091, 289] on link "see explanation" at bounding box center [1118, 292] width 267 height 42
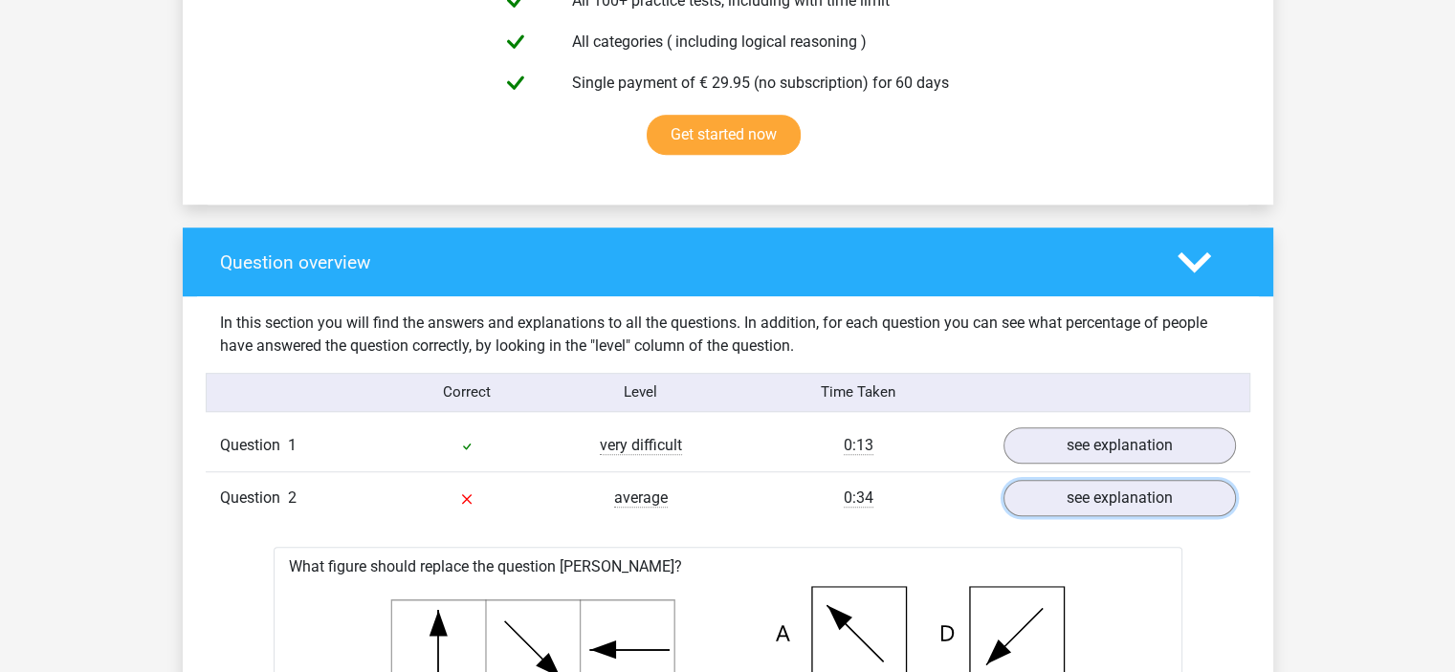
scroll to position [1281, 0]
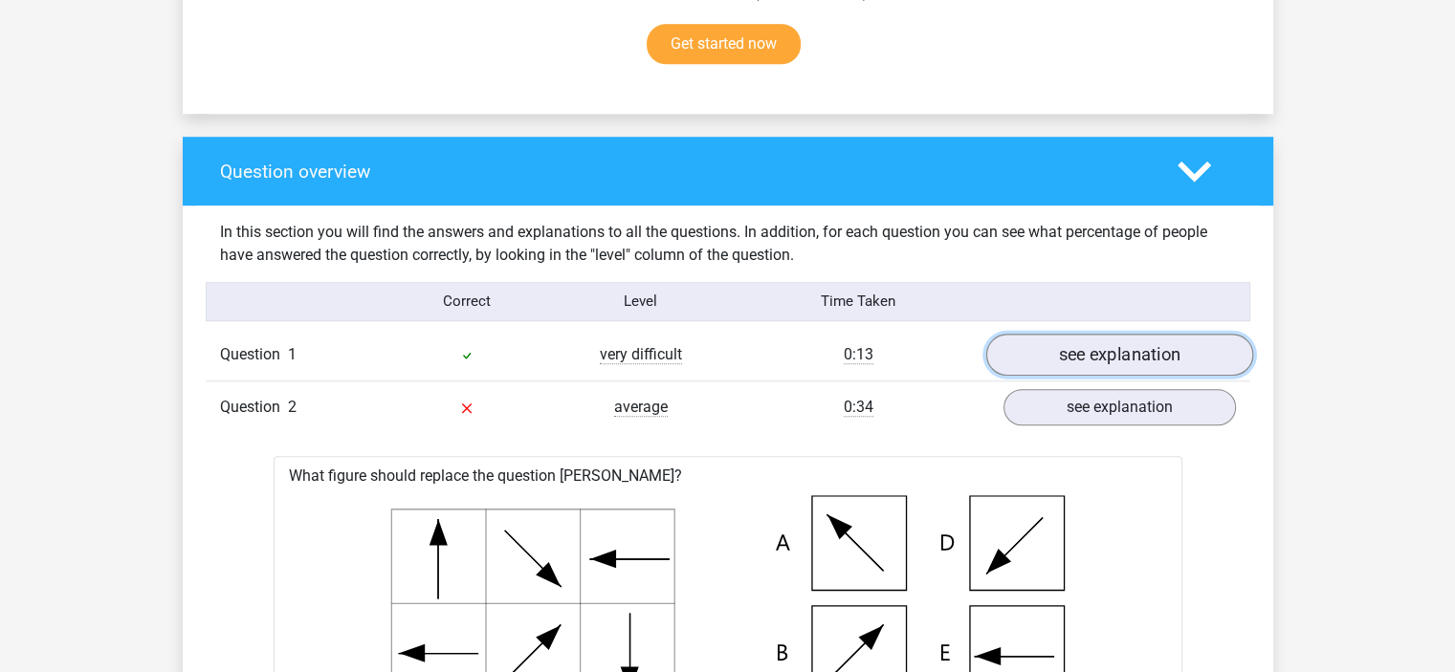
click at [1069, 351] on link "see explanation" at bounding box center [1118, 355] width 267 height 42
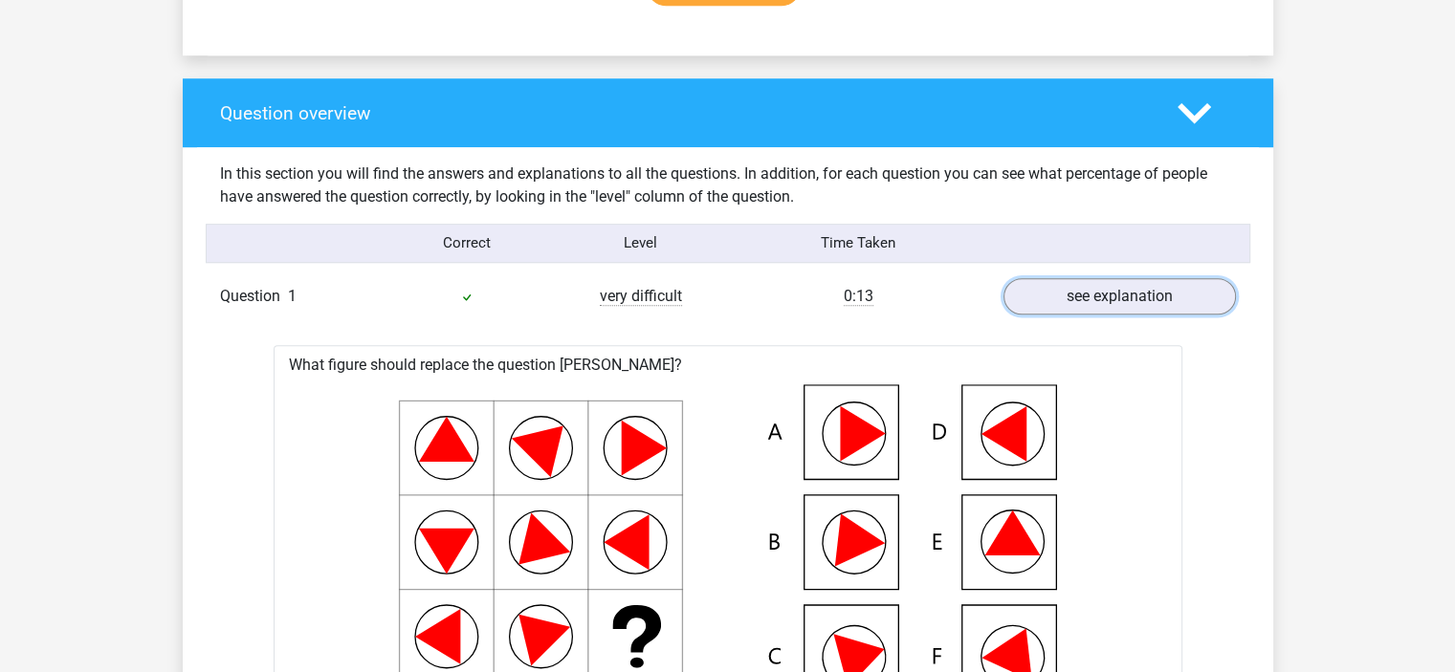
scroll to position [1342, 0]
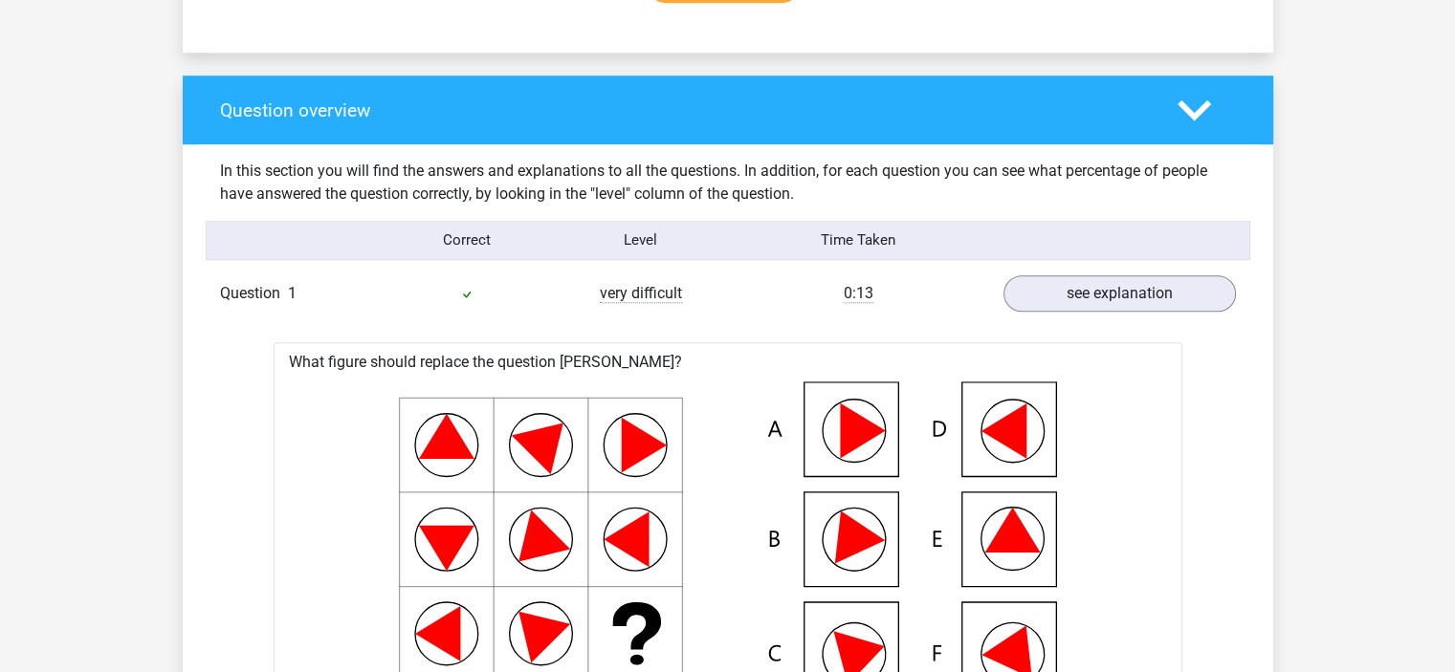
click at [1191, 113] on polygon at bounding box center [1194, 109] width 33 height 21
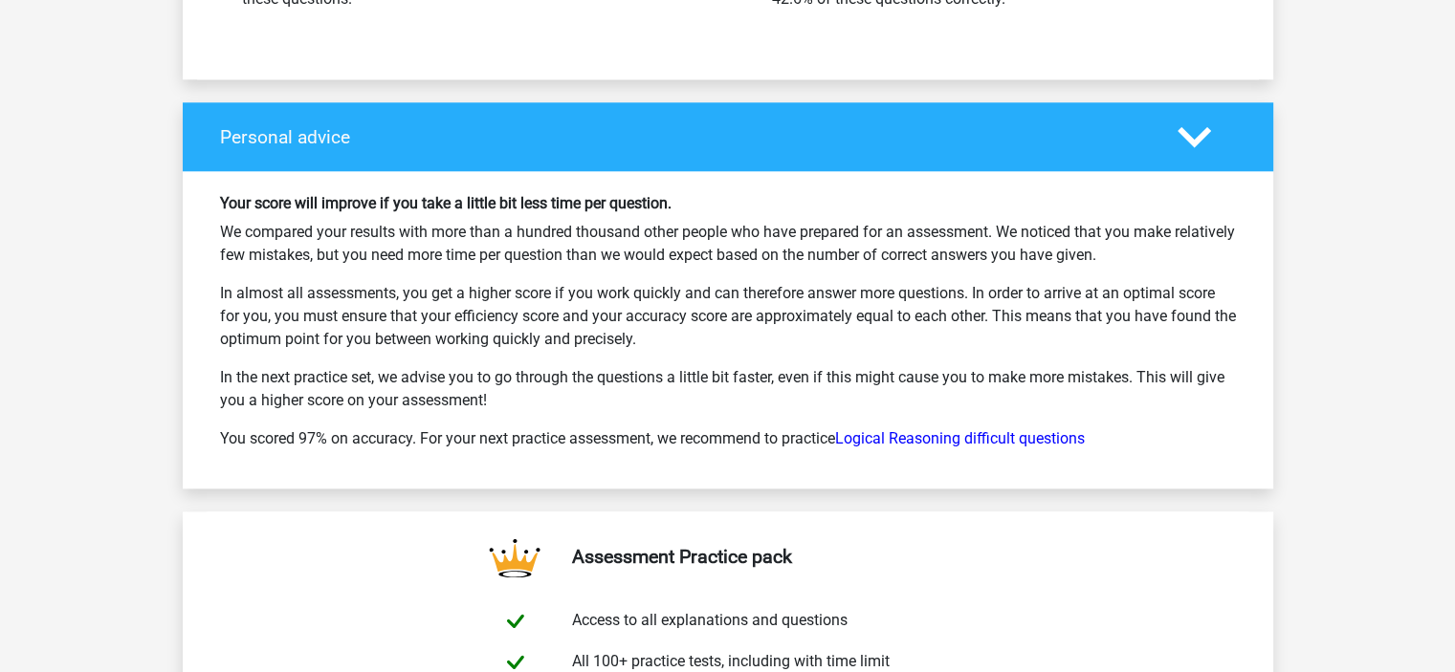
scroll to position [2057, 0]
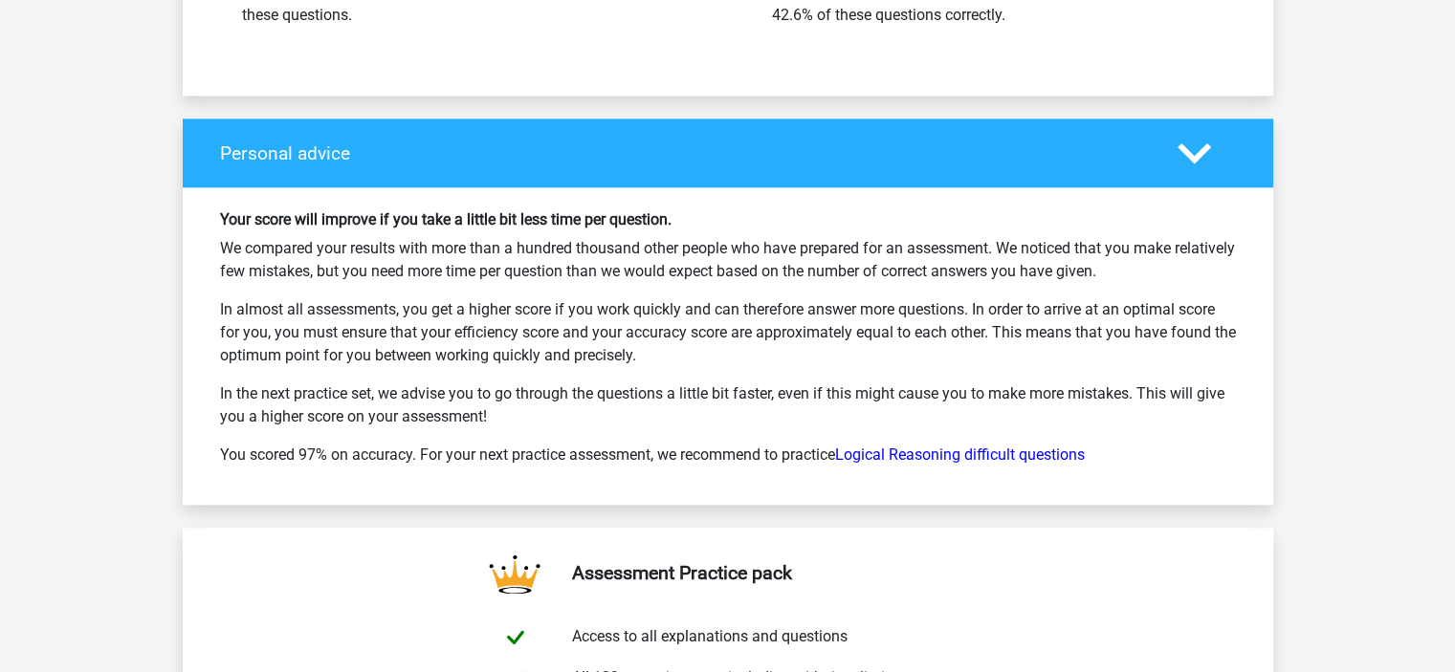
click at [1192, 144] on icon at bounding box center [1194, 153] width 33 height 33
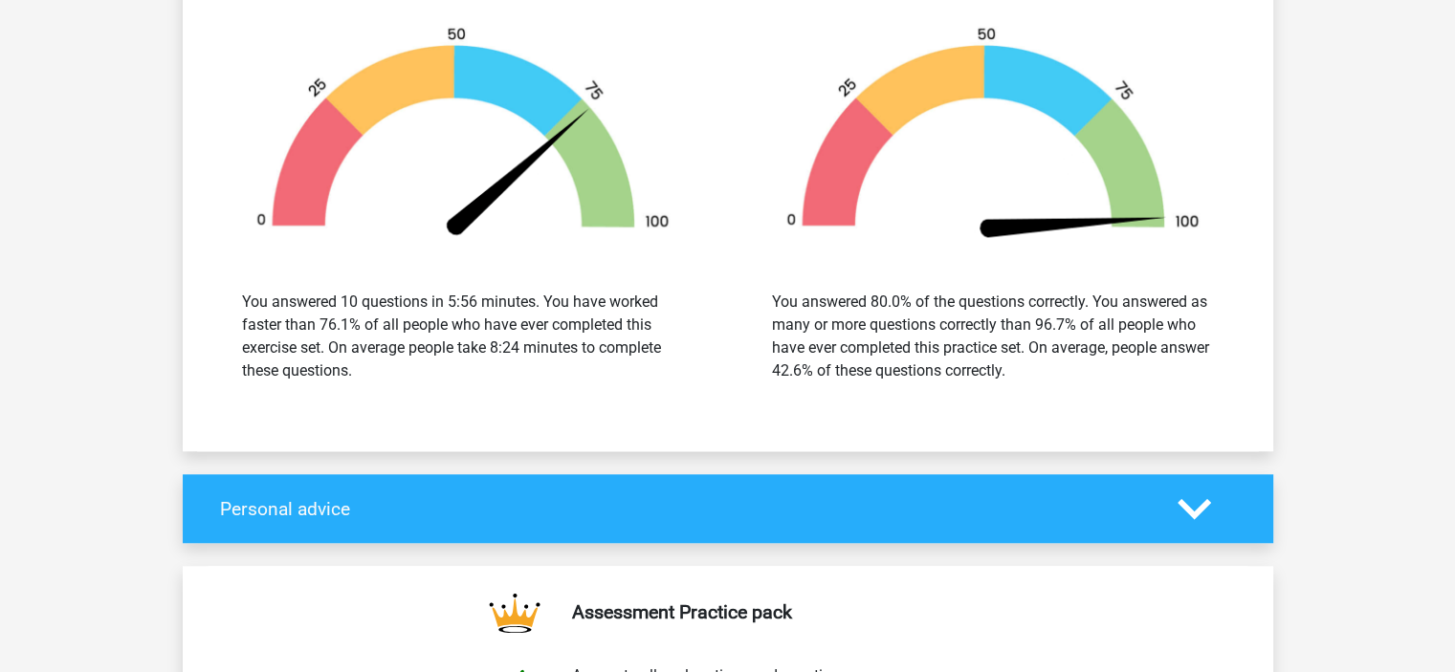
scroll to position [1330, 0]
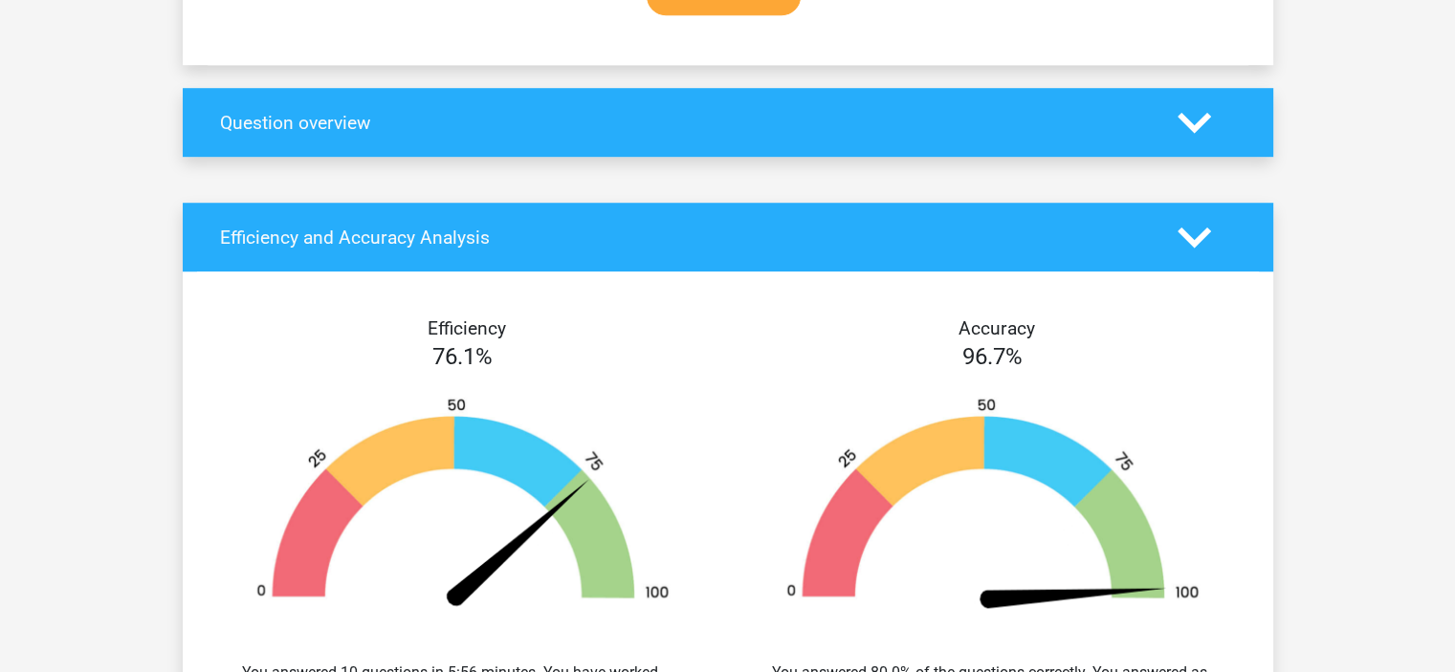
click at [1199, 236] on polygon at bounding box center [1194, 237] width 33 height 21
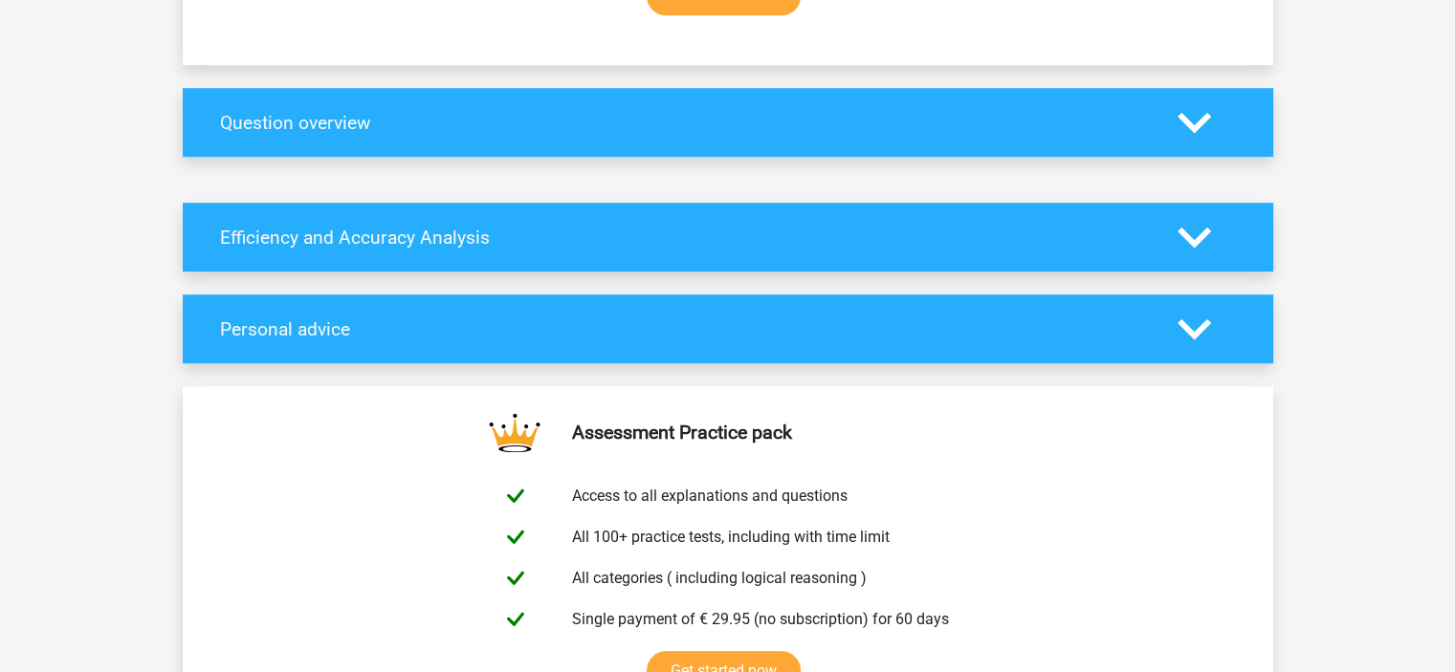
click at [1198, 127] on icon at bounding box center [1194, 122] width 33 height 33
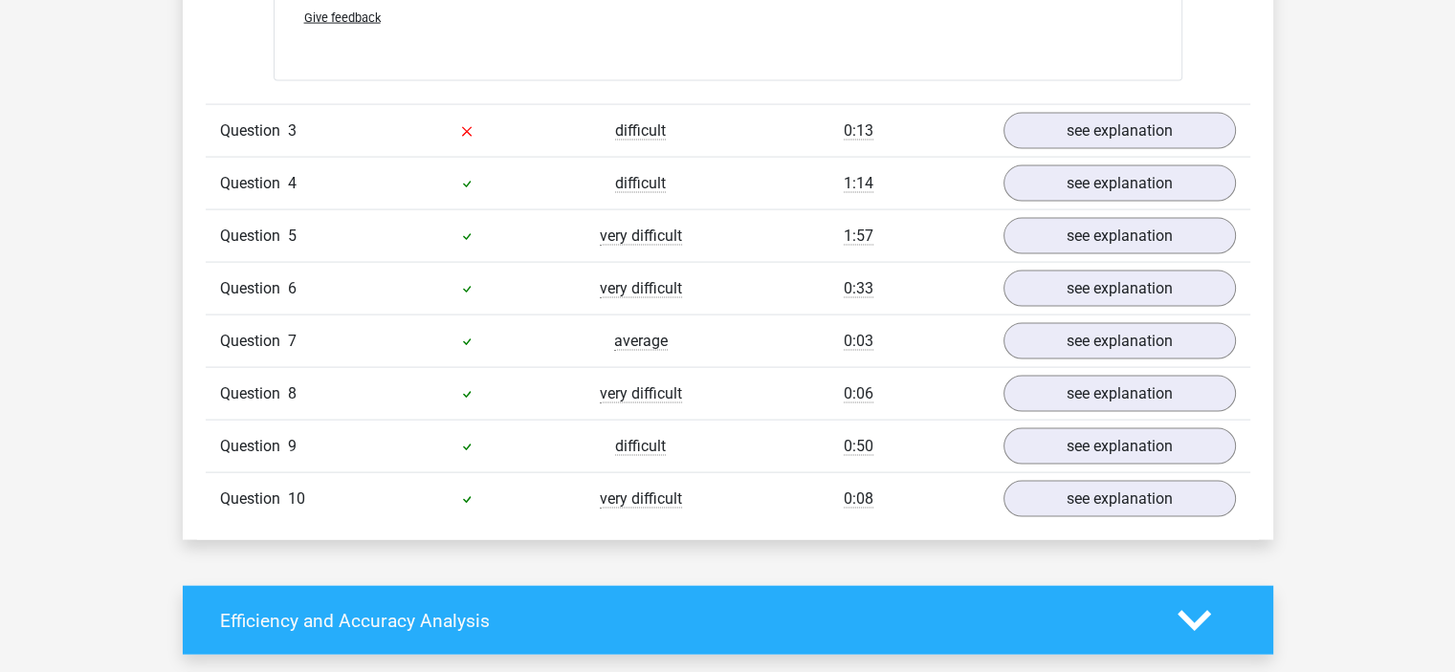
scroll to position [4010, 0]
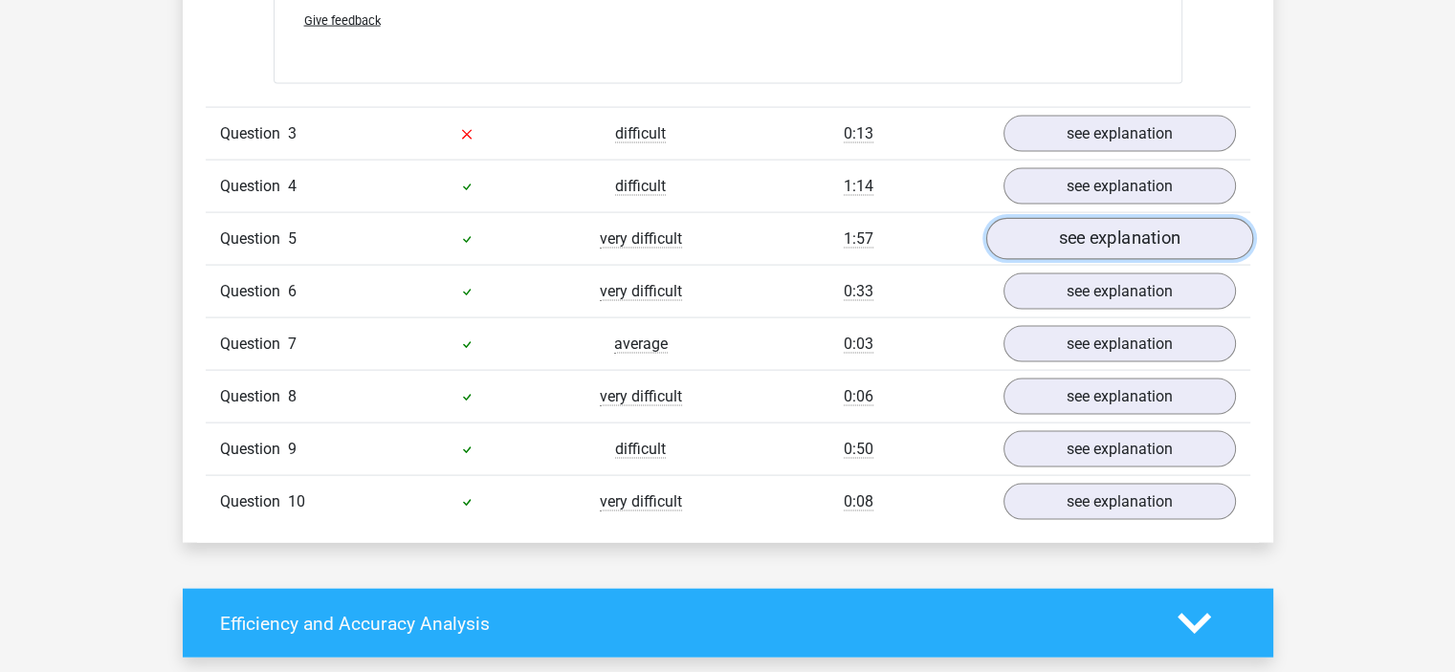
click at [1031, 228] on link "see explanation" at bounding box center [1118, 239] width 267 height 42
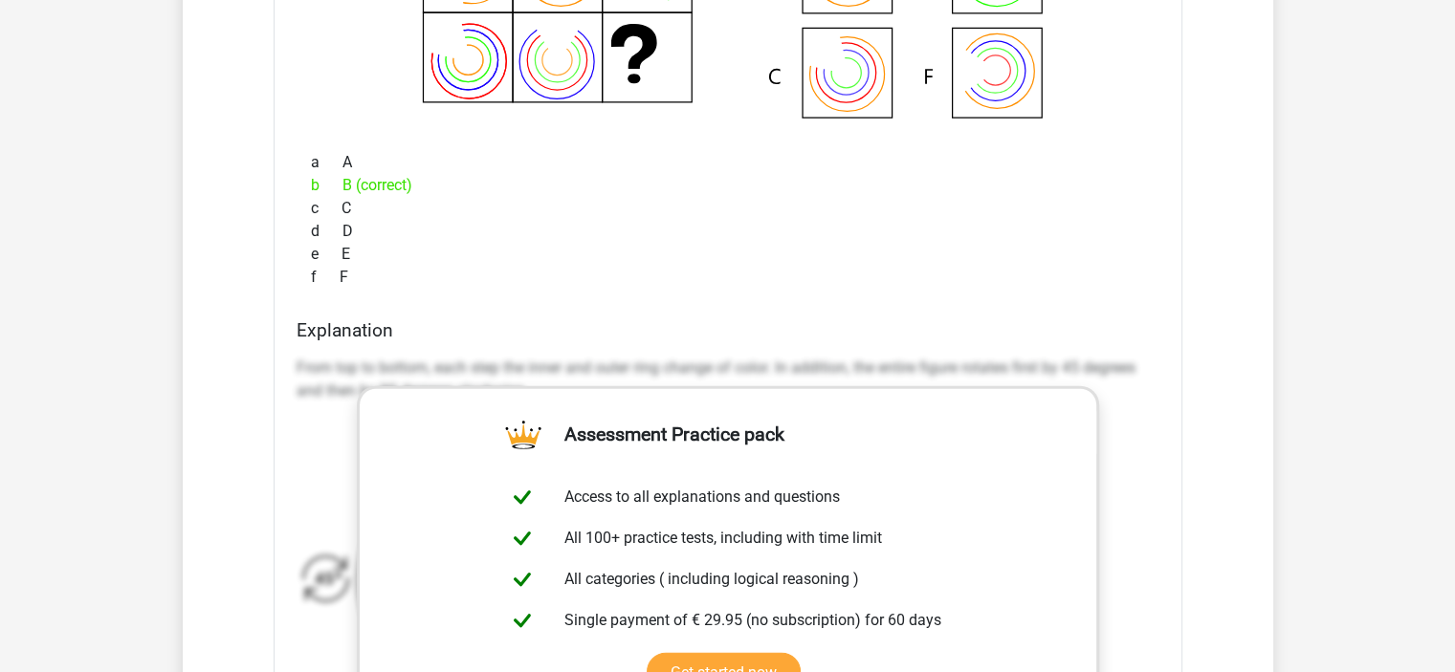
scroll to position [4762, 0]
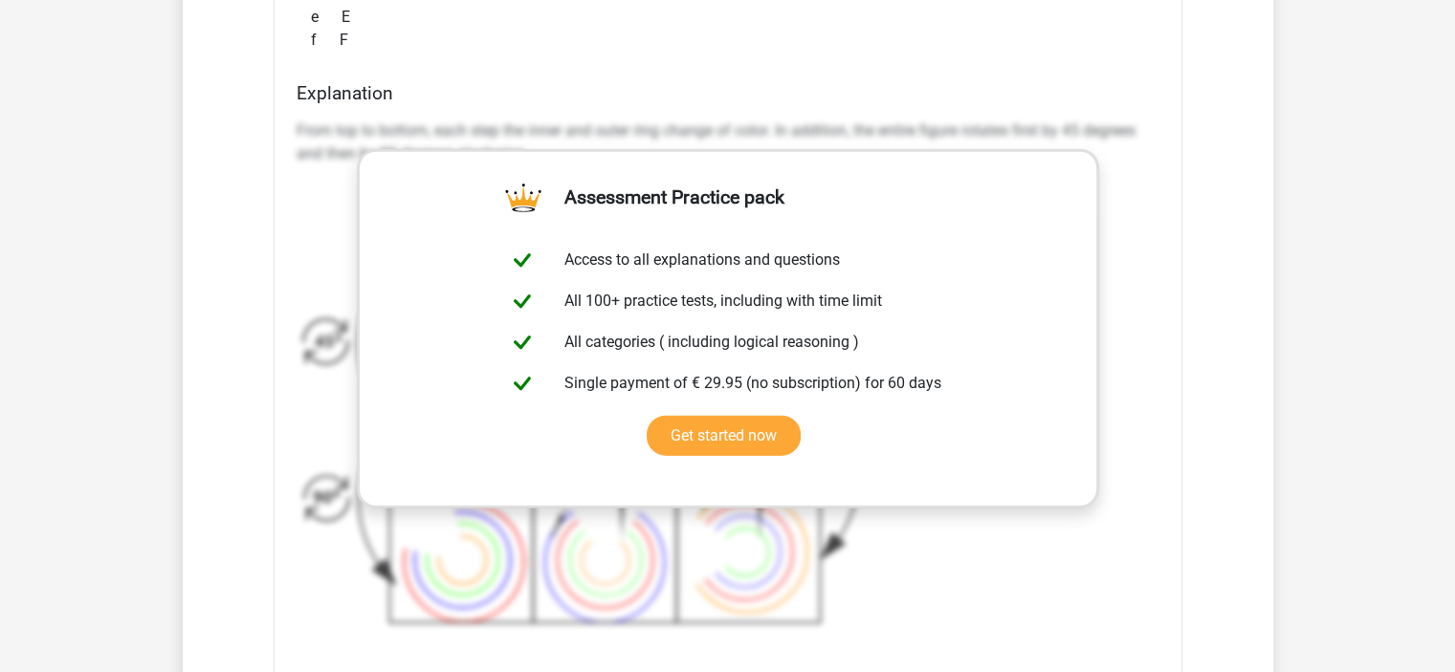
click at [1044, 531] on div "From top to bottom, each step the inner and outer ring change of color. In addi…" at bounding box center [728, 384] width 863 height 545
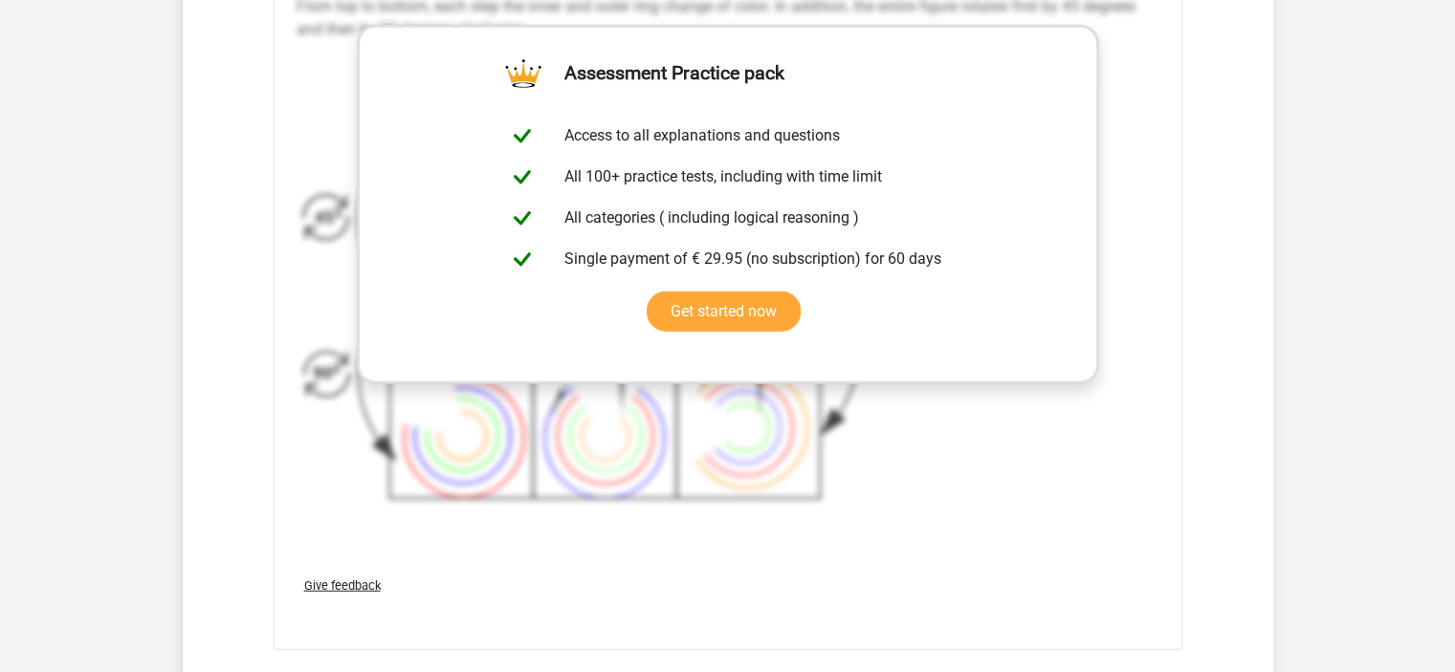
scroll to position [4547, 0]
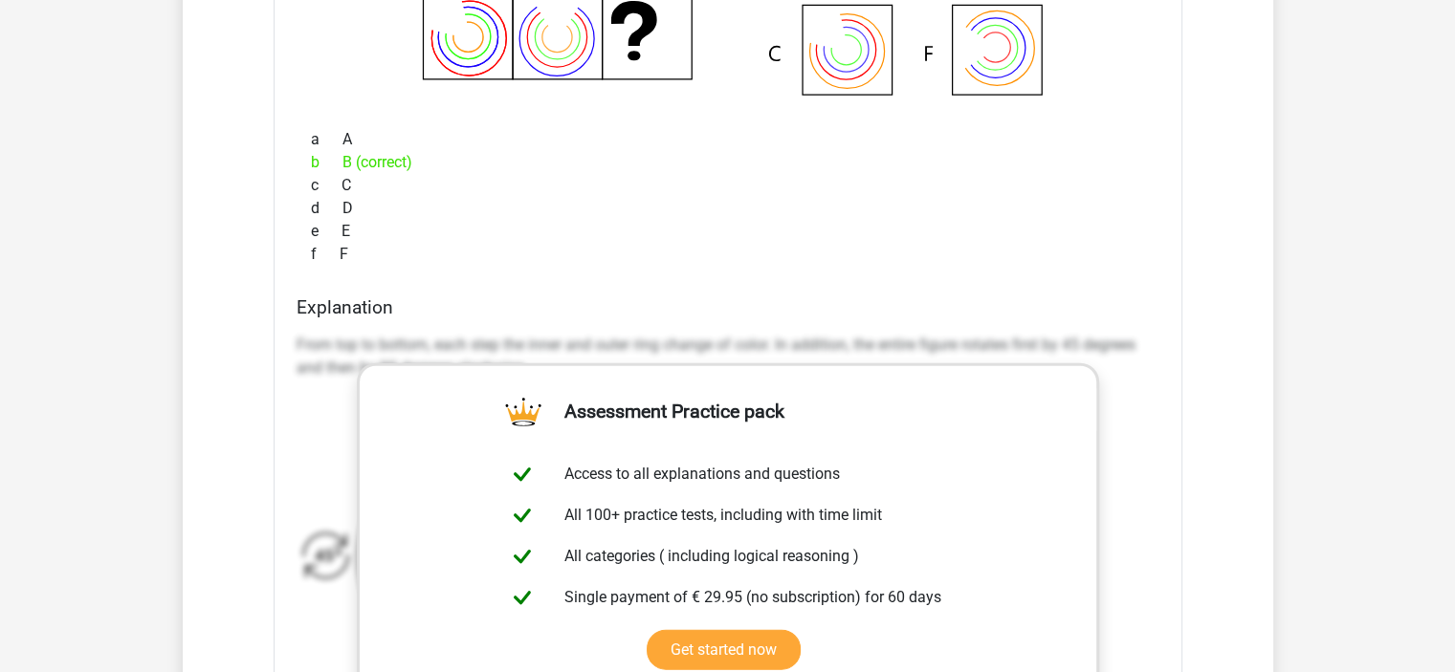
click at [769, 267] on div "a A b B (correct) c C d D e E f F" at bounding box center [728, 197] width 863 height 153
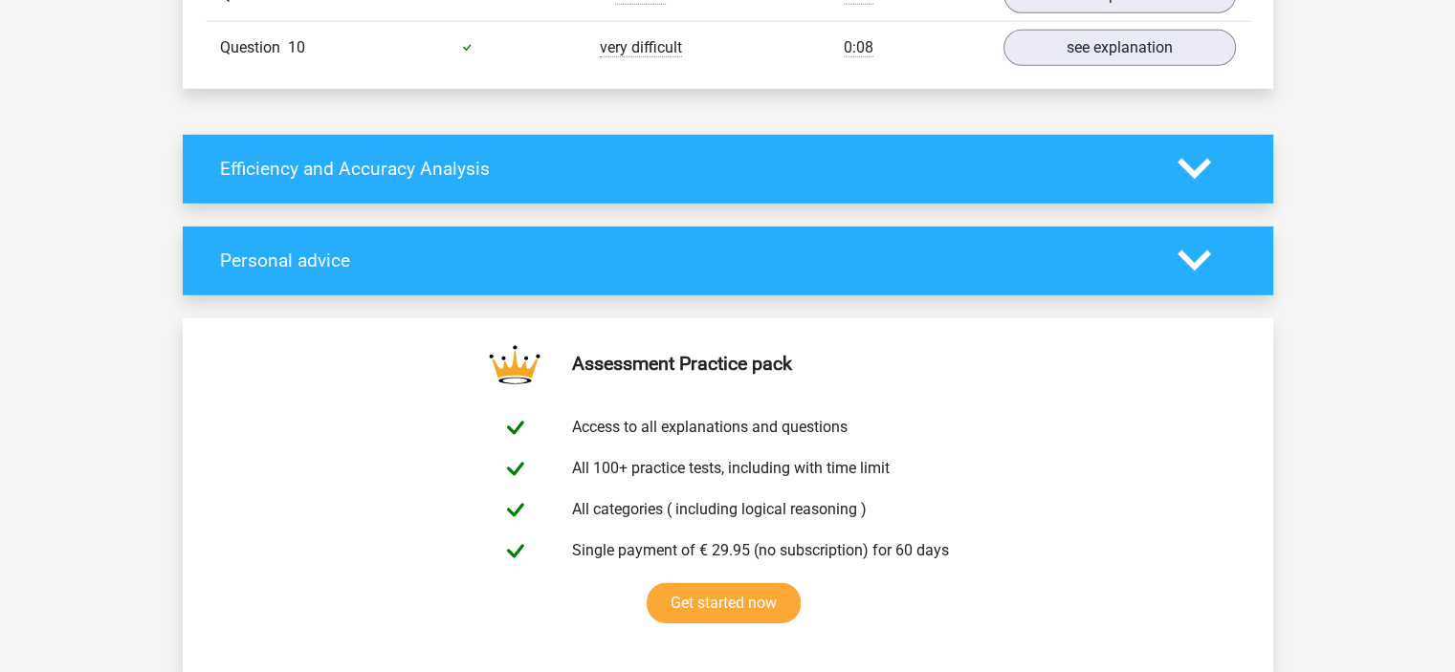
scroll to position [5754, 0]
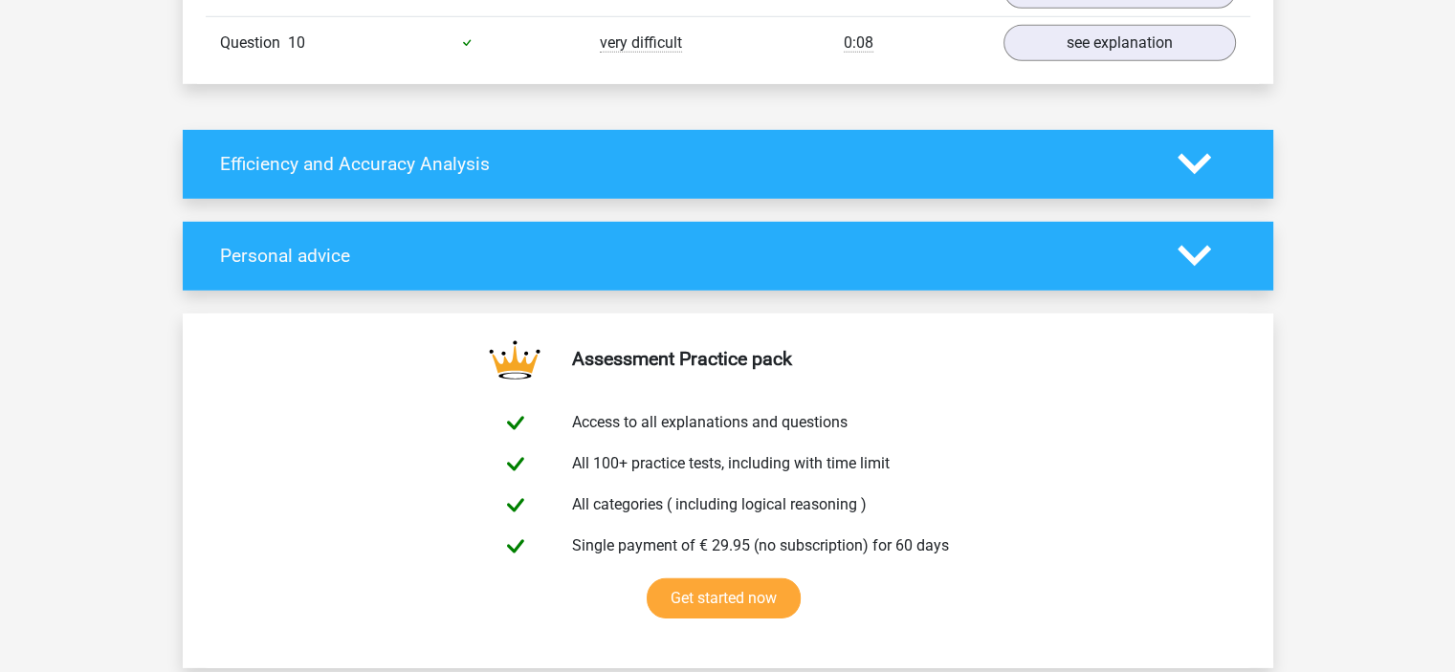
click at [1182, 147] on icon at bounding box center [1194, 163] width 33 height 33
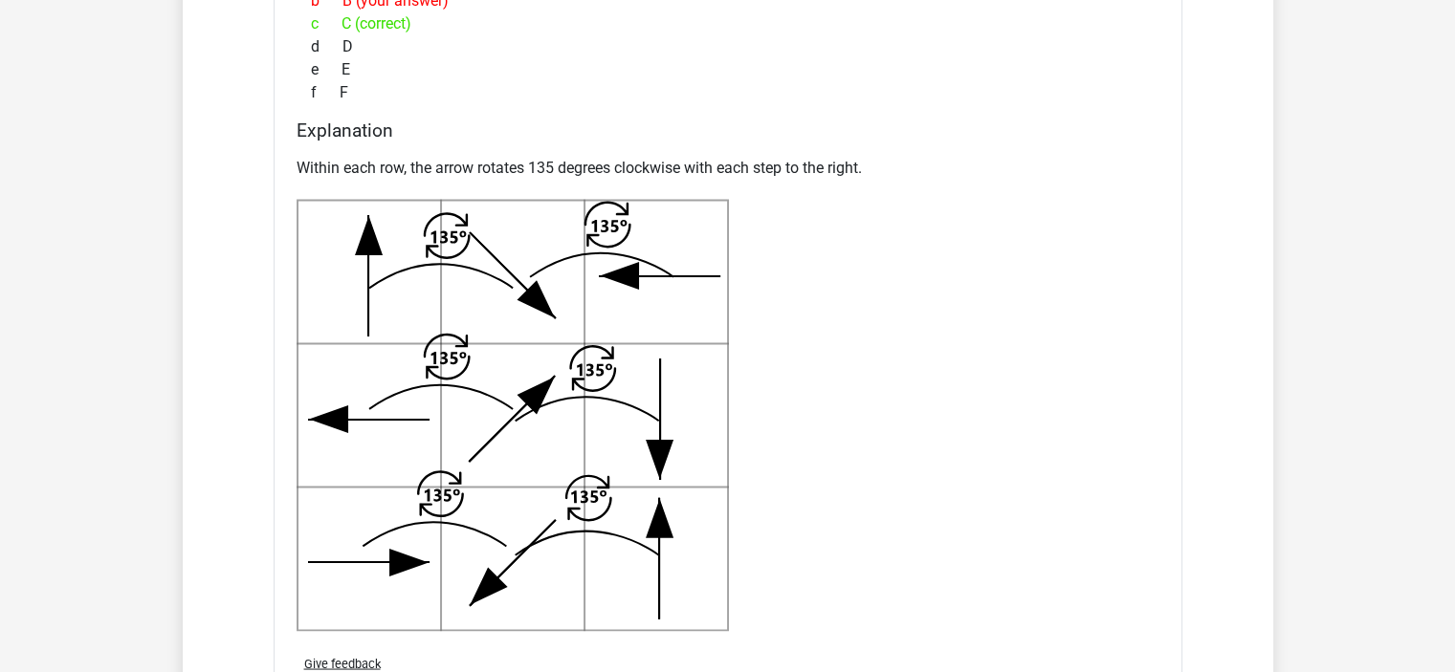
scroll to position [3038, 0]
